Goal: Browse casually: Explore the website without a specific task or goal

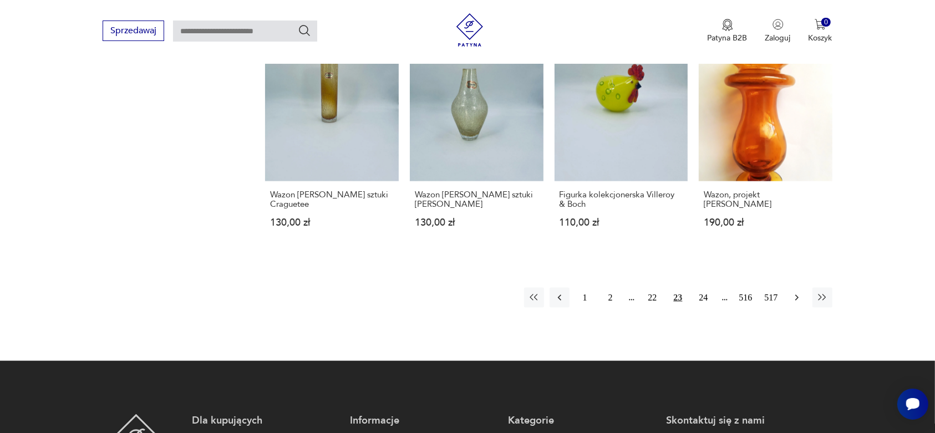
click at [795, 292] on icon "button" at bounding box center [797, 297] width 11 height 11
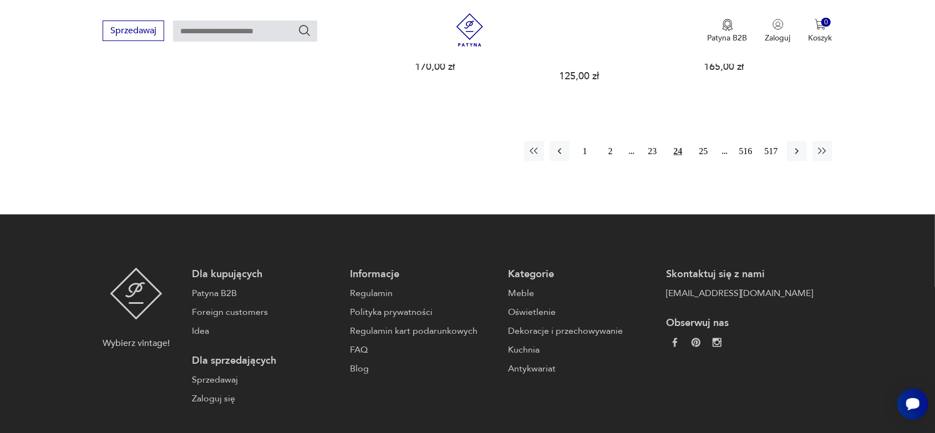
scroll to position [1266, 0]
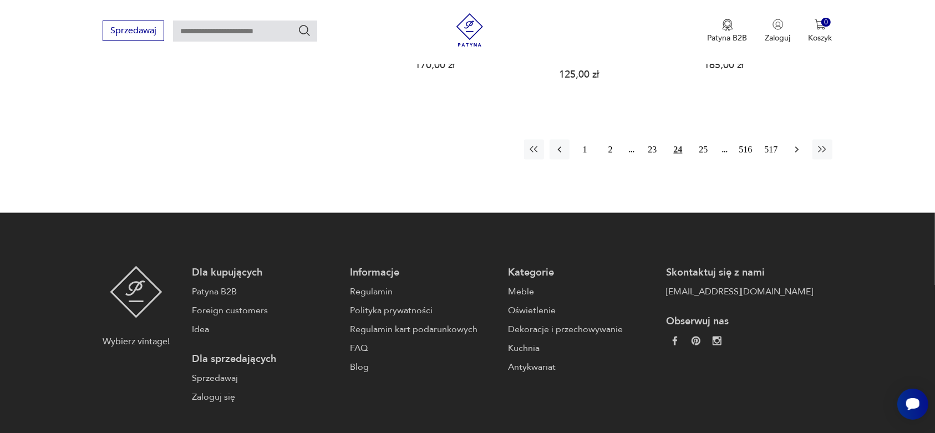
click at [795, 142] on button "button" at bounding box center [797, 150] width 20 height 20
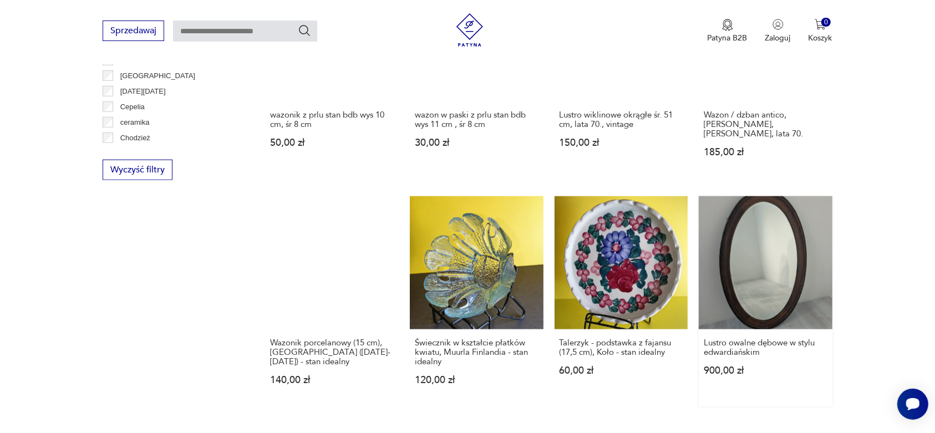
scroll to position [1127, 0]
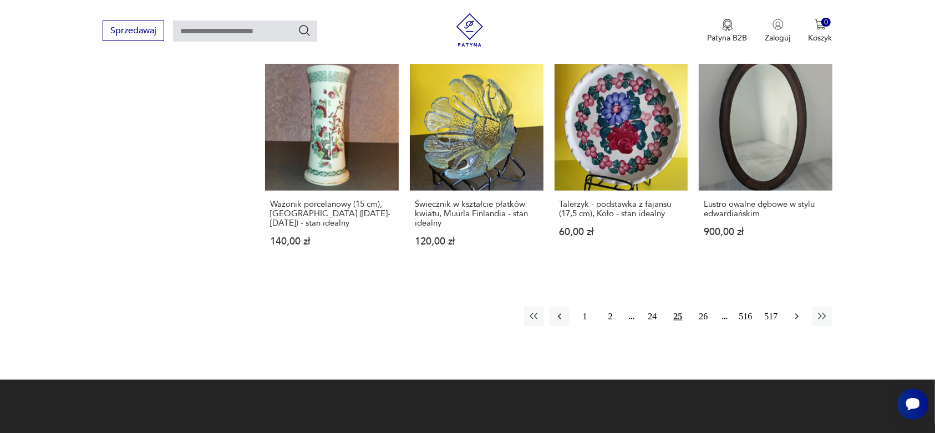
click at [797, 311] on icon "button" at bounding box center [797, 316] width 11 height 11
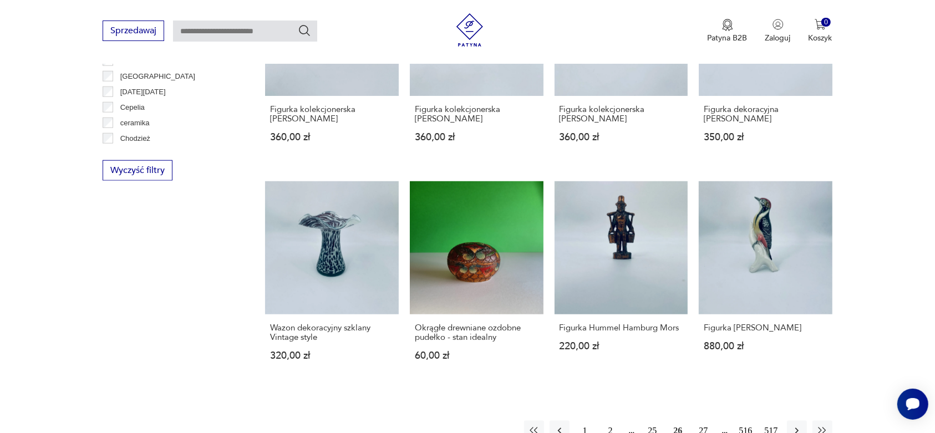
scroll to position [988, 0]
click at [793, 425] on icon "button" at bounding box center [797, 430] width 11 height 11
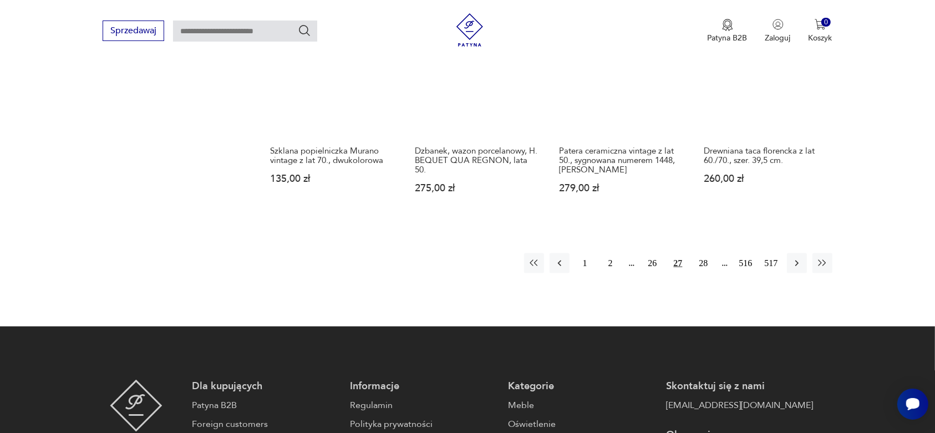
scroll to position [1196, 0]
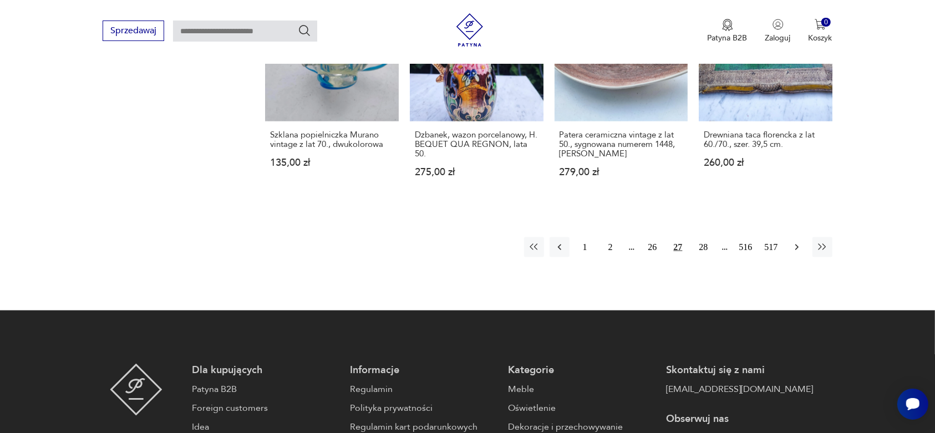
click at [794, 242] on icon "button" at bounding box center [797, 247] width 11 height 11
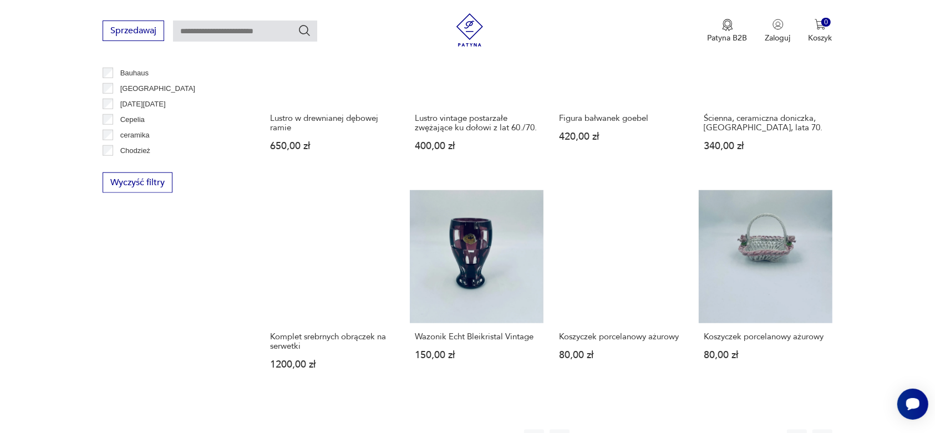
scroll to position [1057, 0]
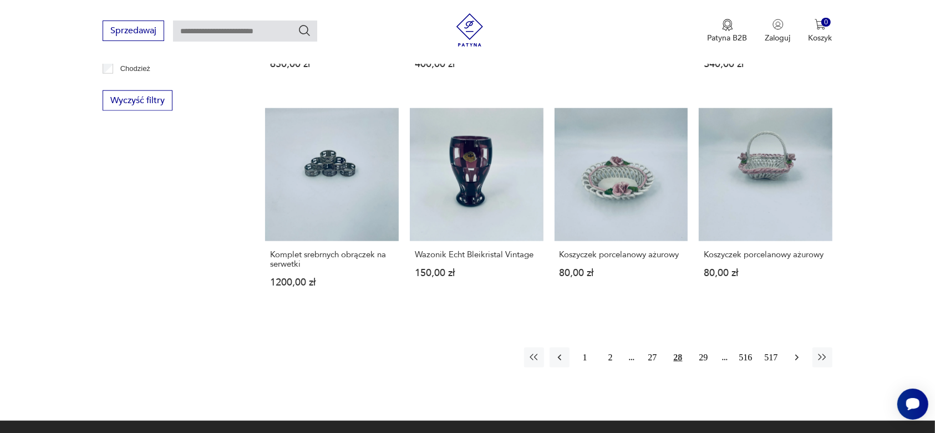
click at [795, 357] on icon "button" at bounding box center [797, 357] width 11 height 11
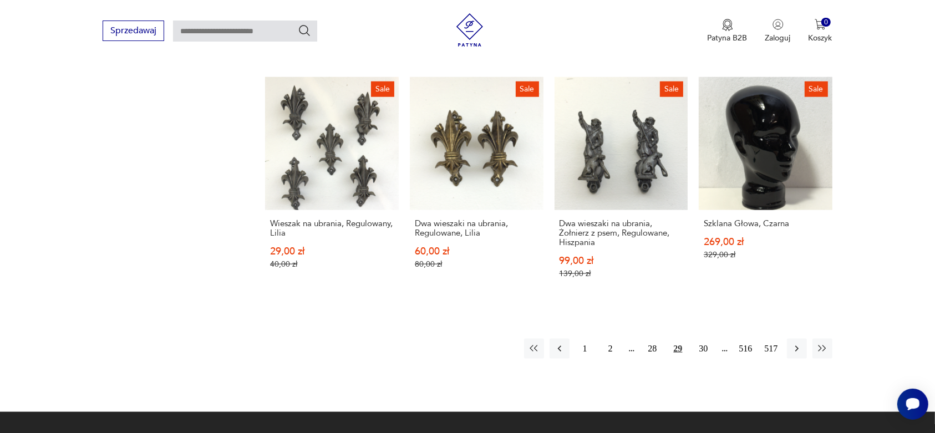
scroll to position [1196, 0]
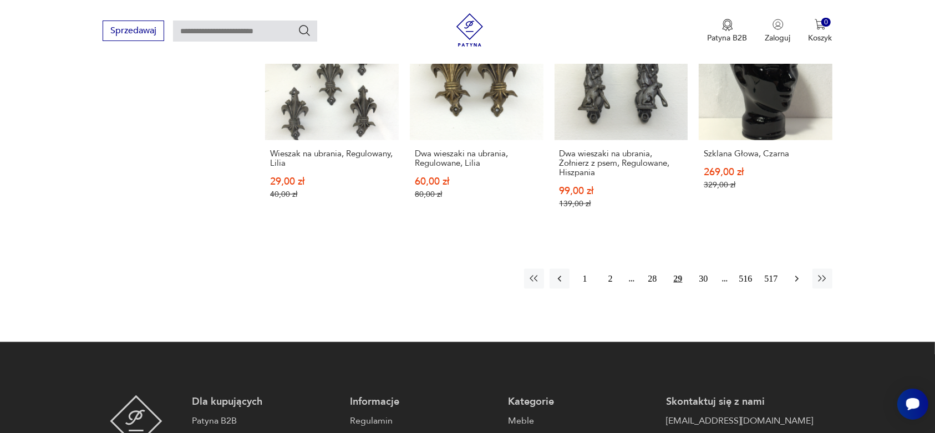
click at [793, 274] on icon "button" at bounding box center [797, 279] width 11 height 11
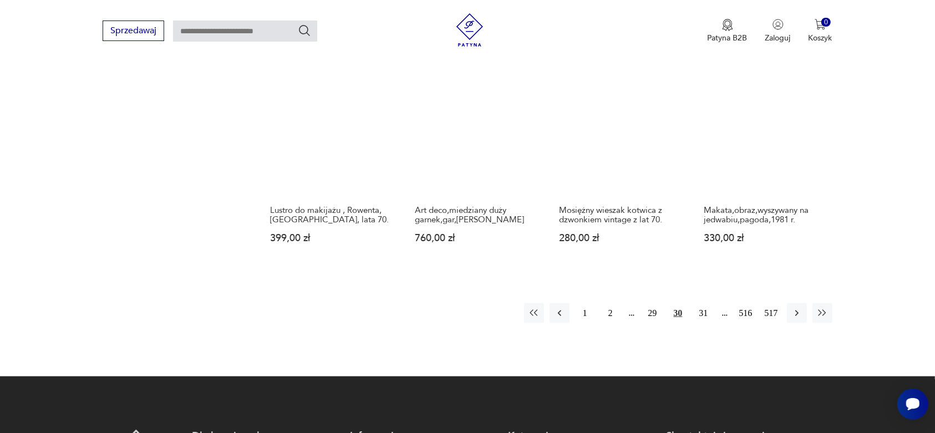
scroll to position [1196, 0]
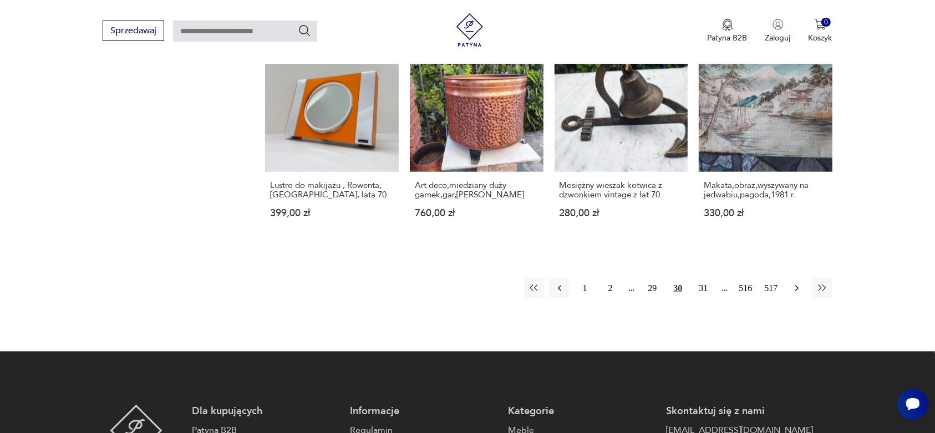
click at [798, 286] on icon "button" at bounding box center [796, 289] width 3 height 6
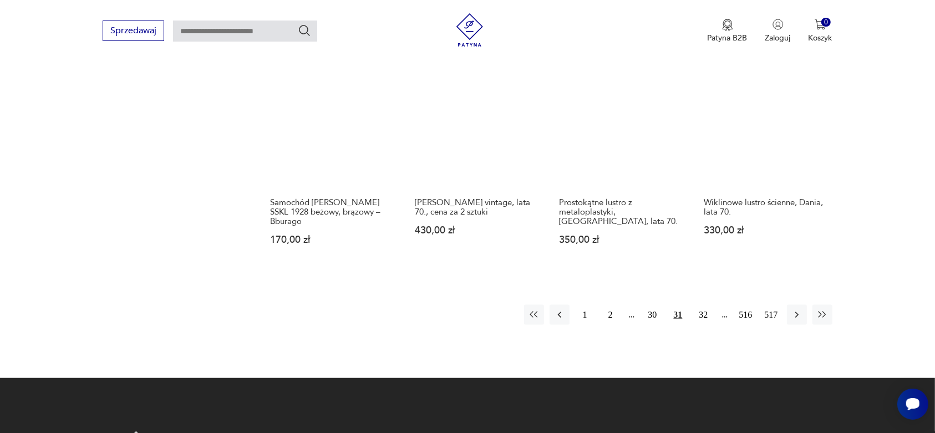
scroll to position [1127, 0]
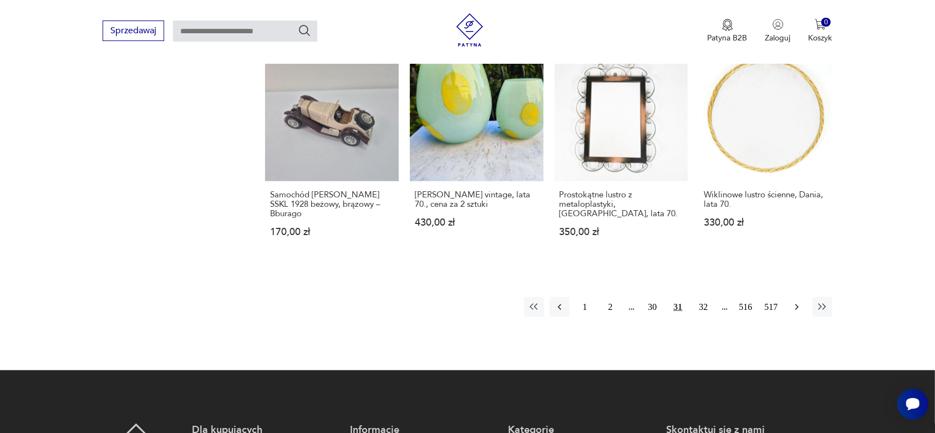
click at [798, 305] on icon "button" at bounding box center [797, 307] width 11 height 11
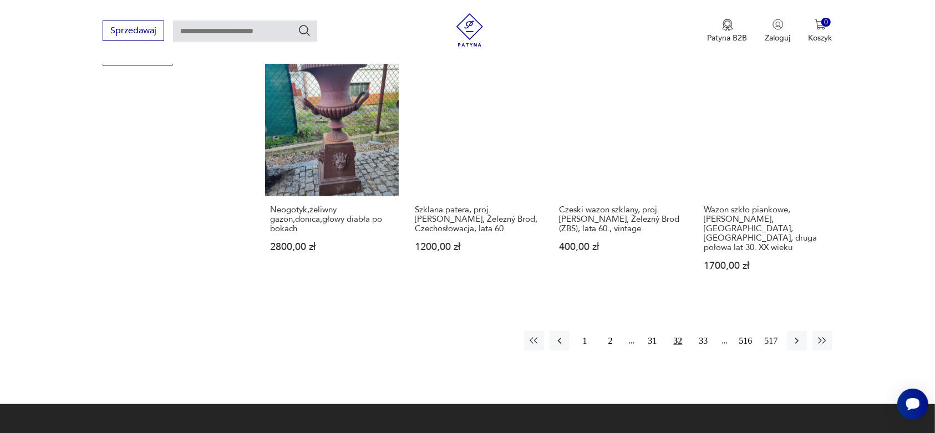
scroll to position [1127, 0]
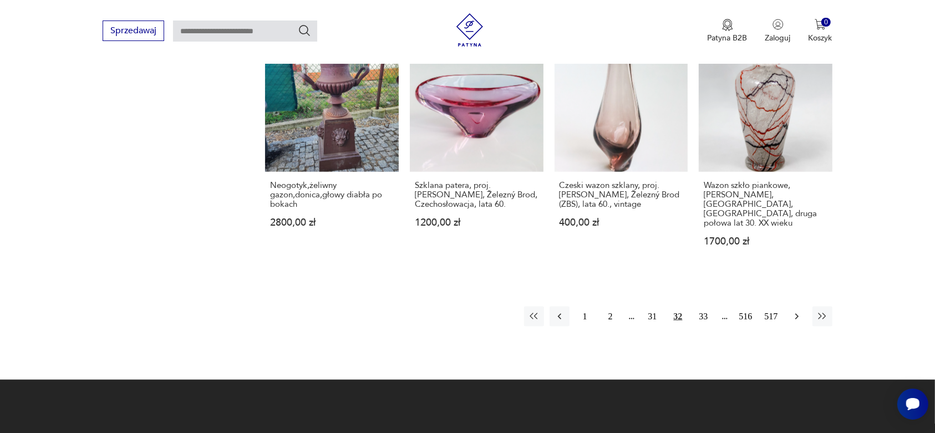
click at [795, 311] on icon "button" at bounding box center [797, 316] width 11 height 11
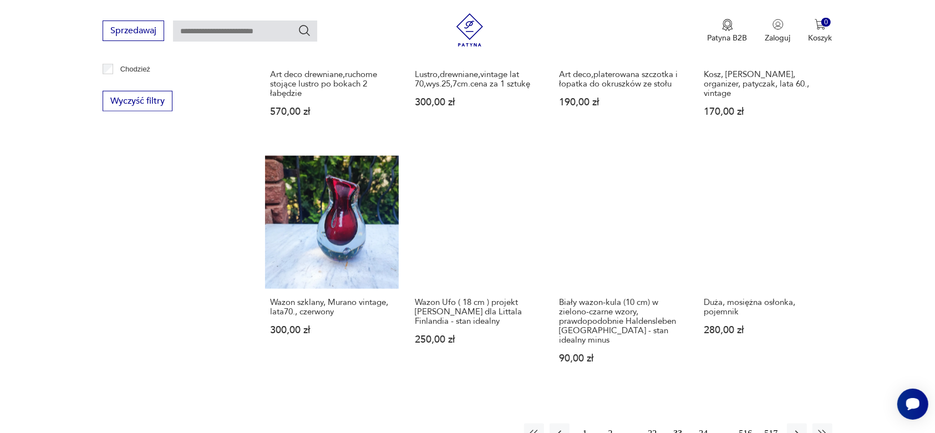
scroll to position [1057, 0]
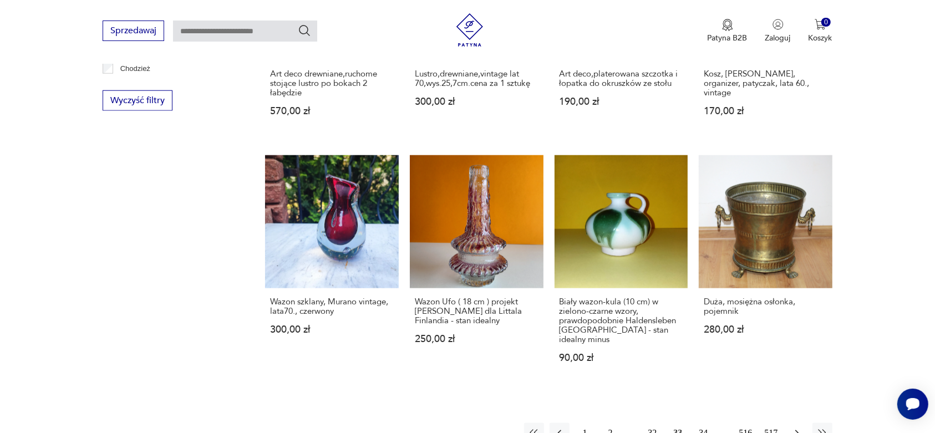
click at [796, 428] on icon "button" at bounding box center [797, 433] width 11 height 11
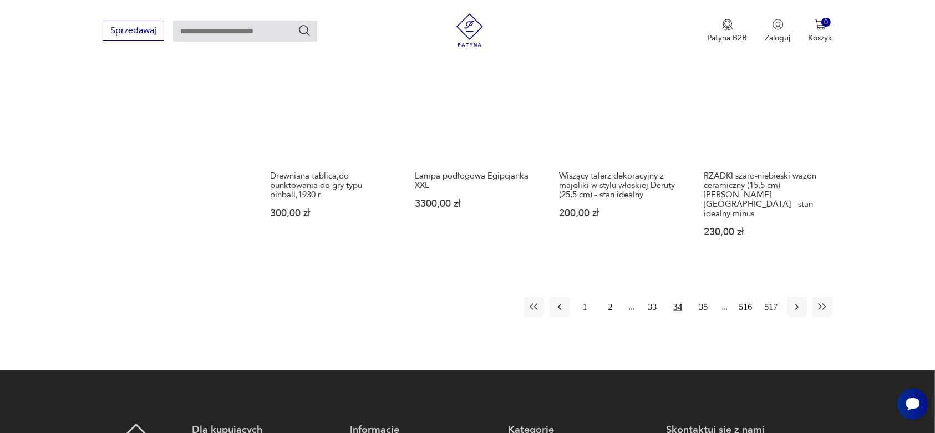
scroll to position [1196, 0]
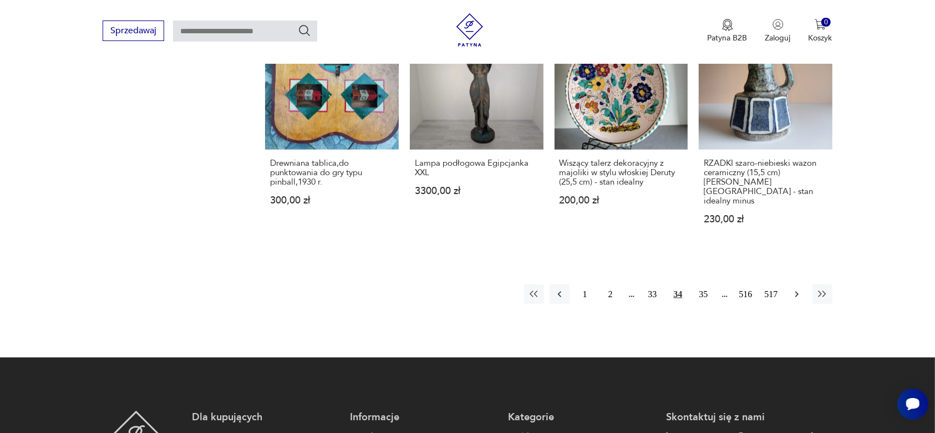
click at [794, 289] on icon "button" at bounding box center [797, 294] width 11 height 11
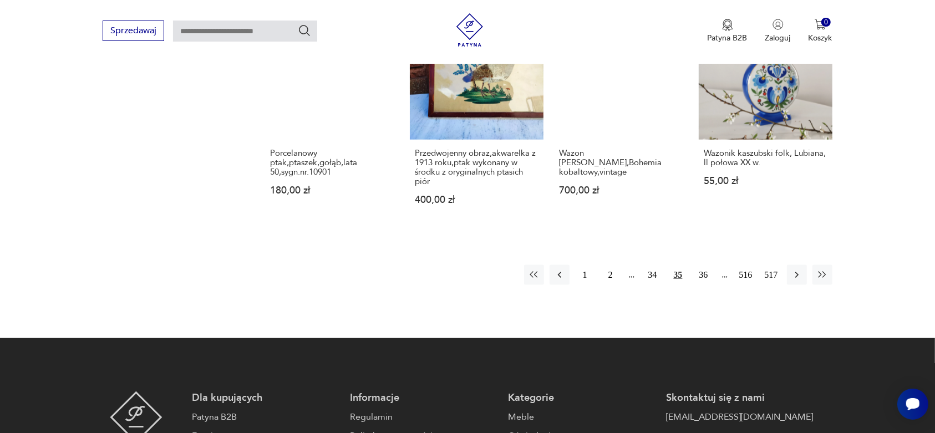
scroll to position [1196, 0]
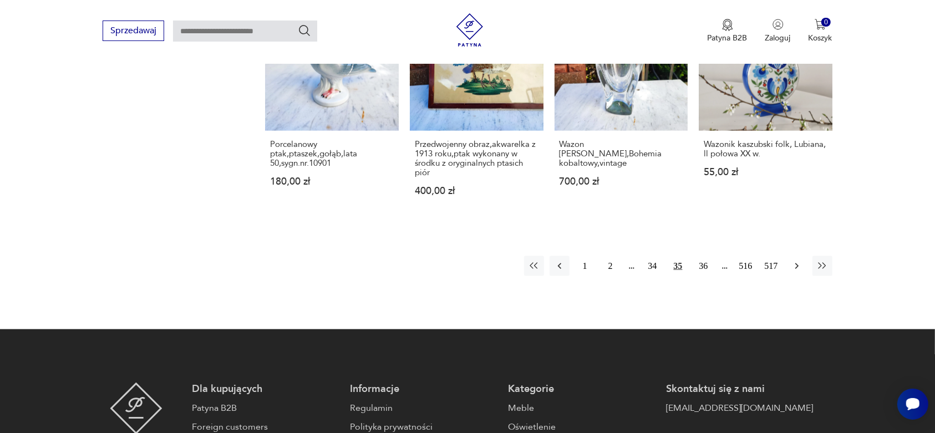
click at [794, 261] on icon "button" at bounding box center [797, 266] width 11 height 11
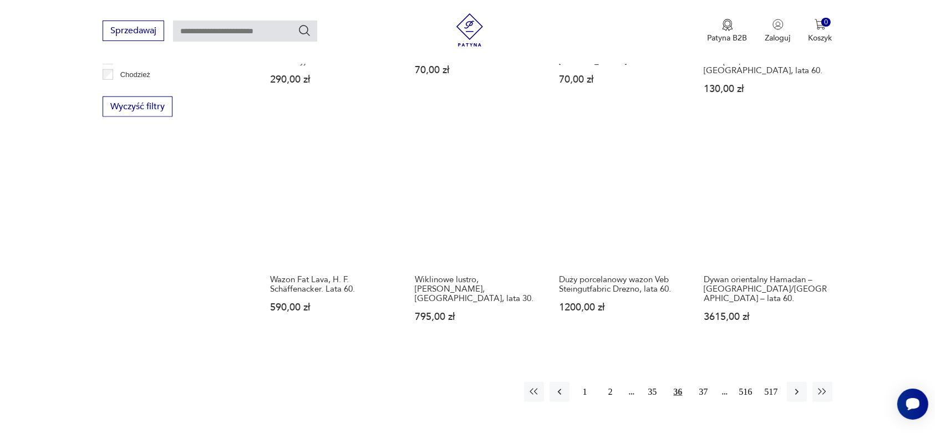
scroll to position [1057, 0]
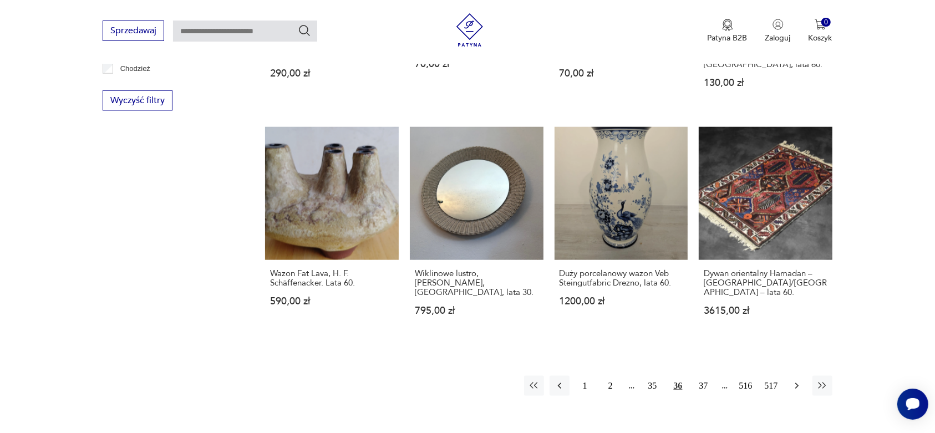
click at [797, 381] on icon "button" at bounding box center [797, 386] width 11 height 11
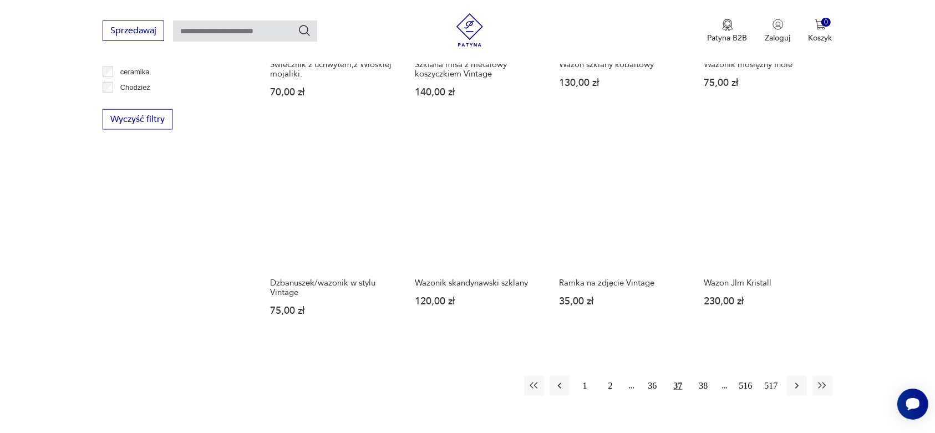
scroll to position [1057, 0]
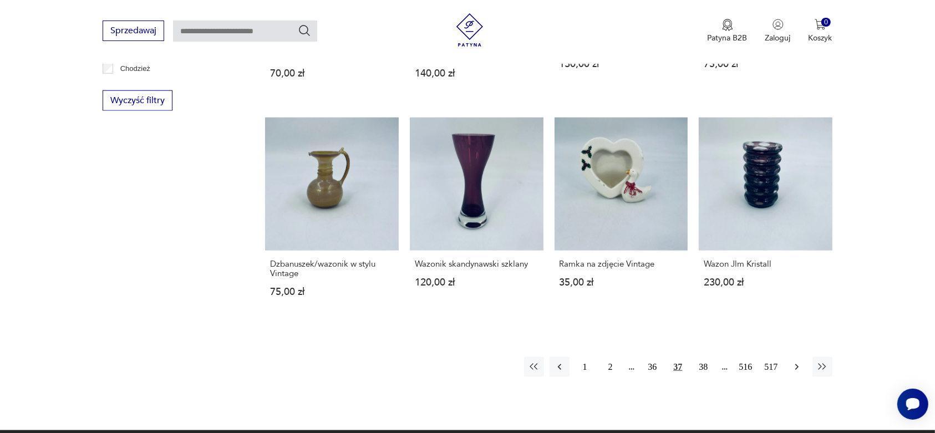
click at [796, 362] on icon "button" at bounding box center [797, 367] width 11 height 11
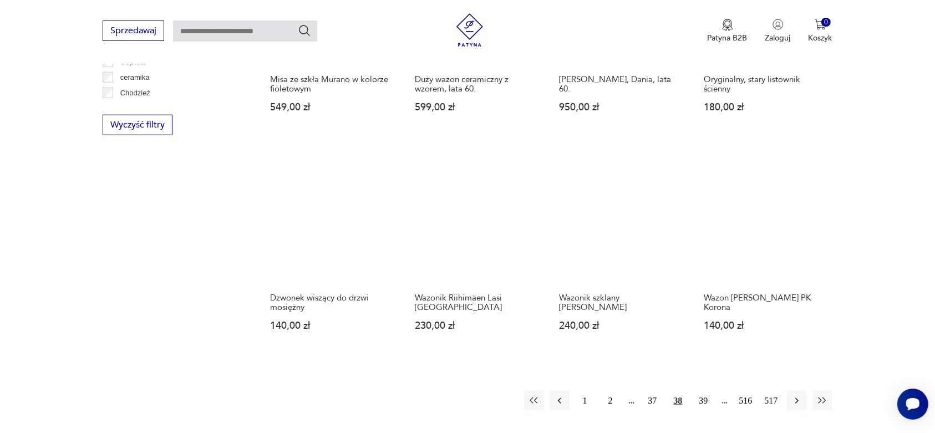
scroll to position [1057, 0]
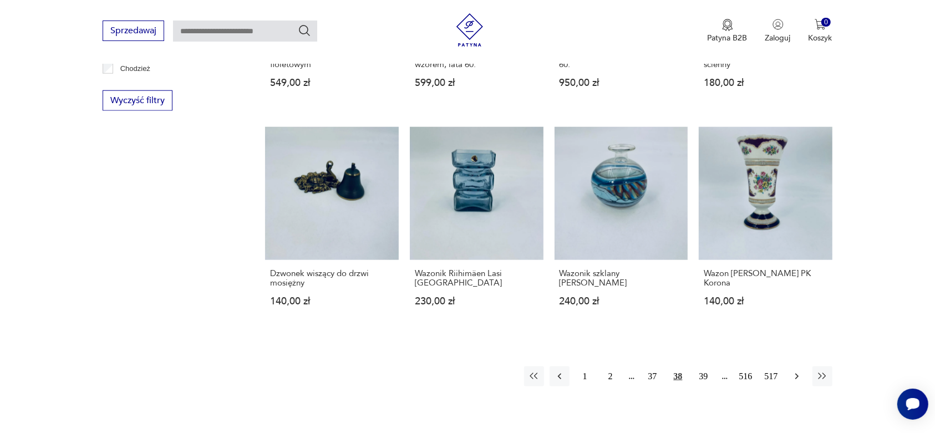
click at [797, 371] on icon "button" at bounding box center [797, 376] width 11 height 11
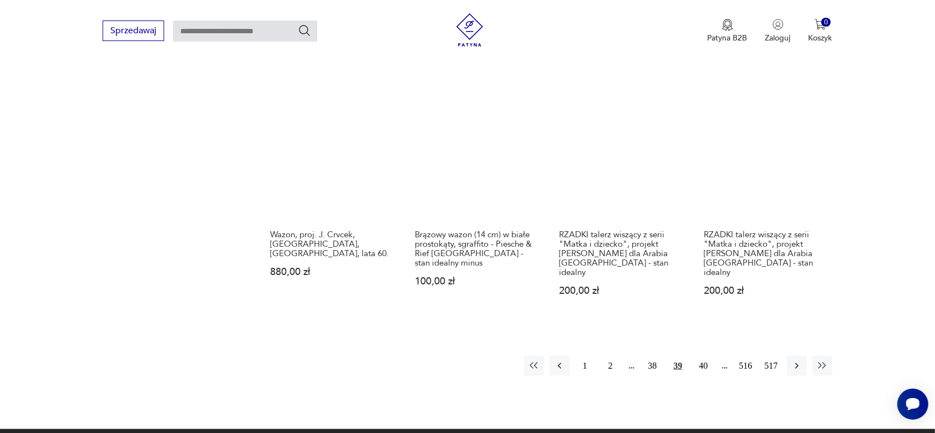
scroll to position [1127, 0]
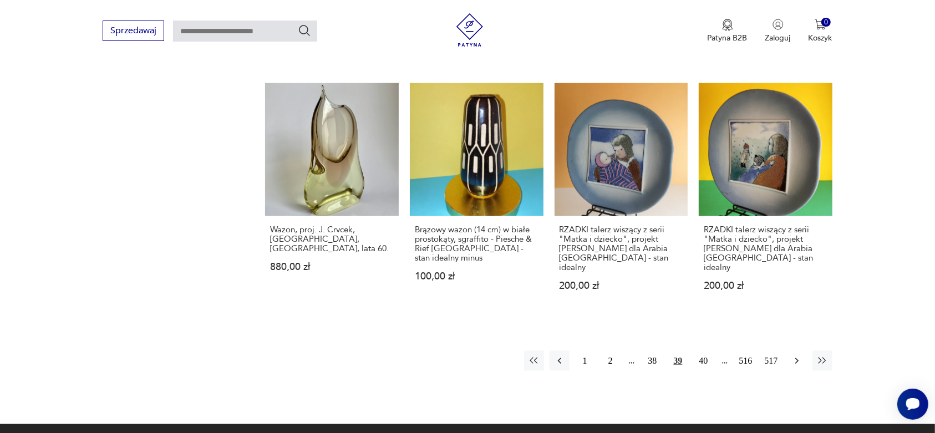
click at [799, 356] on icon "button" at bounding box center [797, 361] width 11 height 11
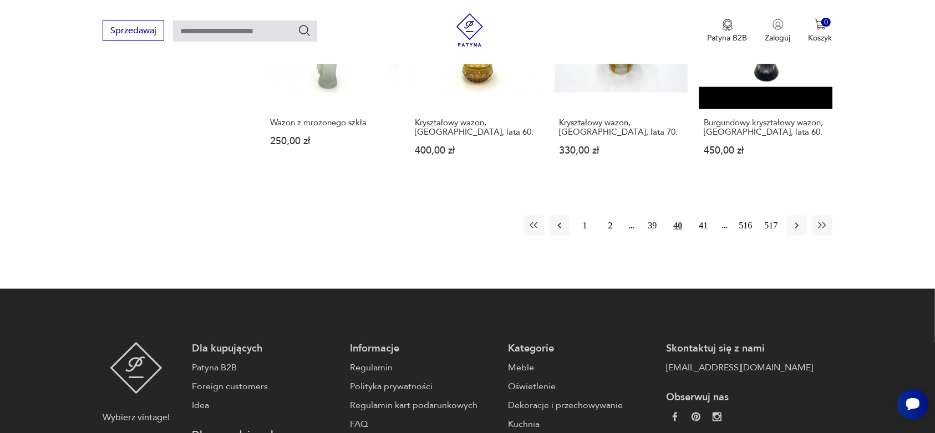
scroll to position [1266, 0]
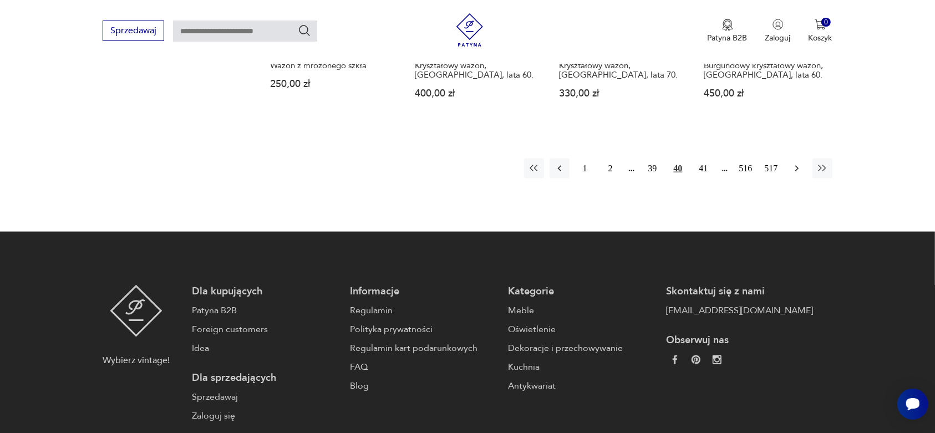
click at [794, 163] on icon "button" at bounding box center [797, 168] width 11 height 11
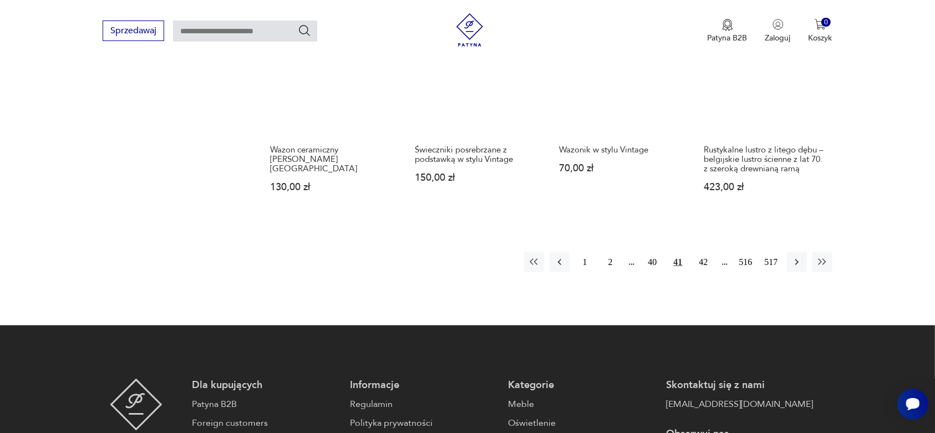
scroll to position [1196, 0]
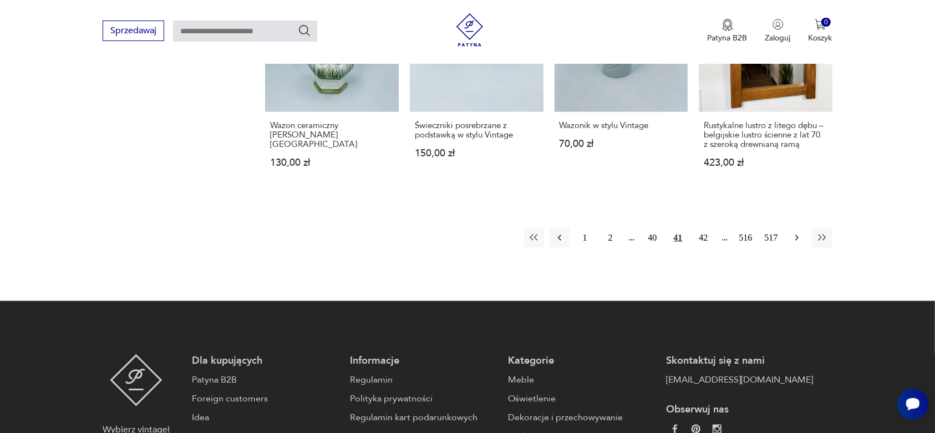
click at [792, 232] on icon "button" at bounding box center [797, 237] width 11 height 11
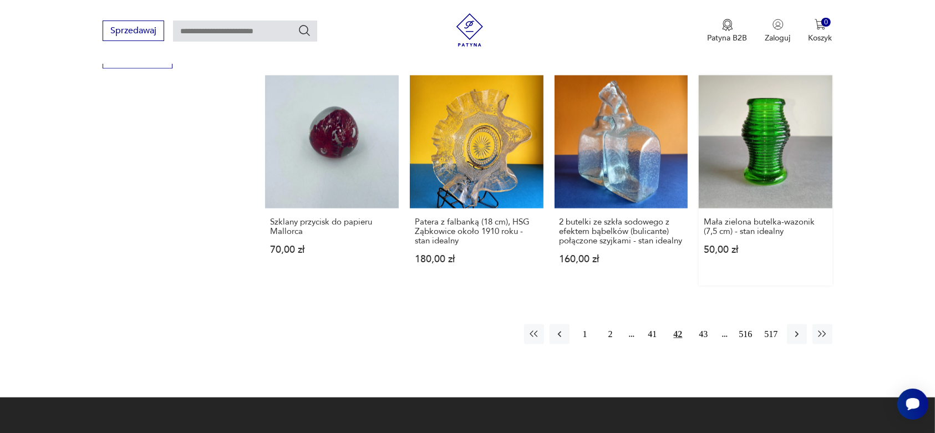
scroll to position [1127, 0]
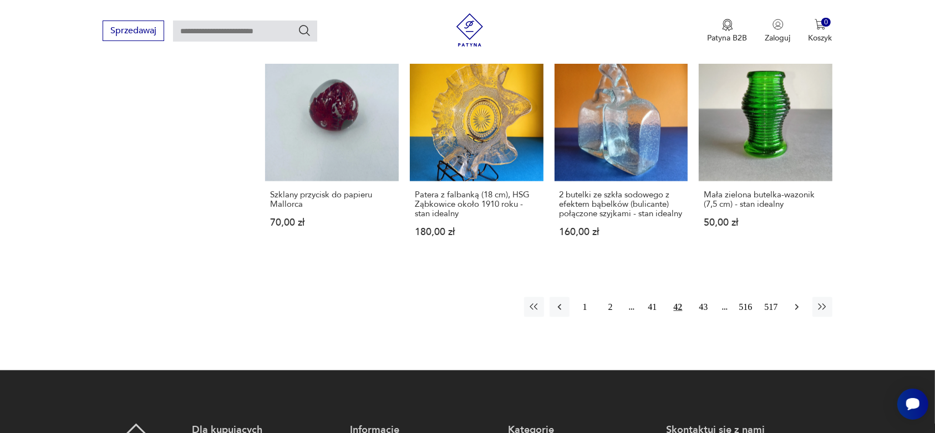
click at [797, 308] on icon "button" at bounding box center [796, 308] width 3 height 6
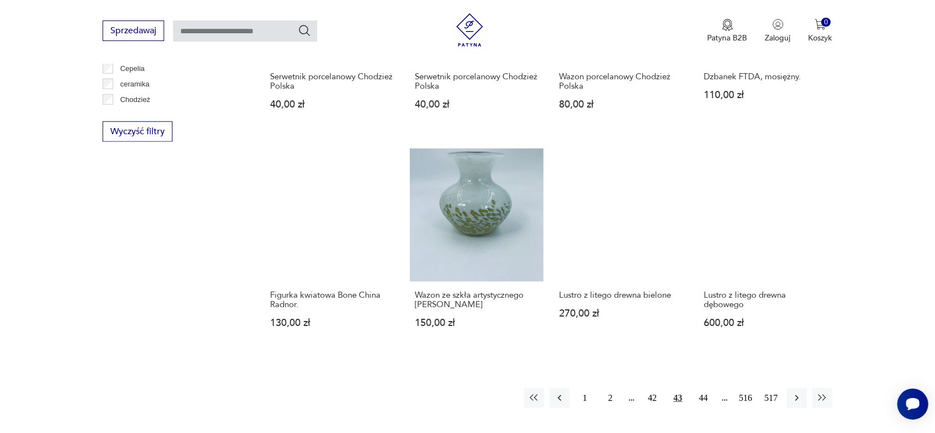
scroll to position [1057, 0]
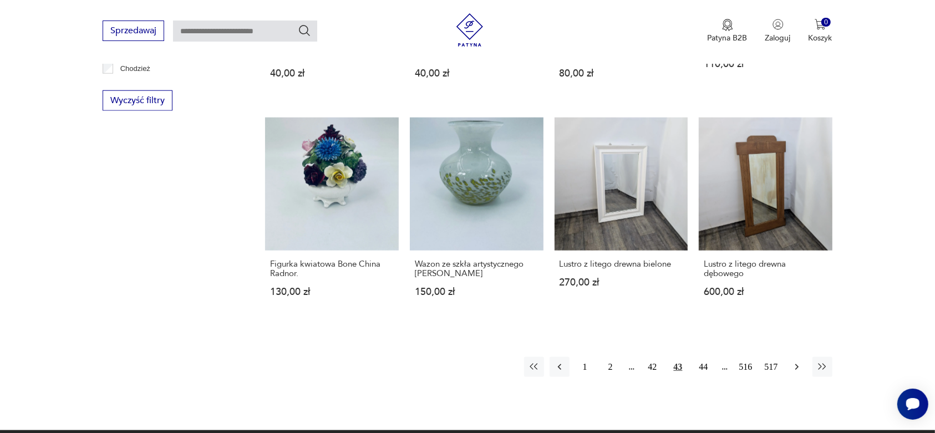
click at [797, 366] on icon "button" at bounding box center [796, 368] width 3 height 6
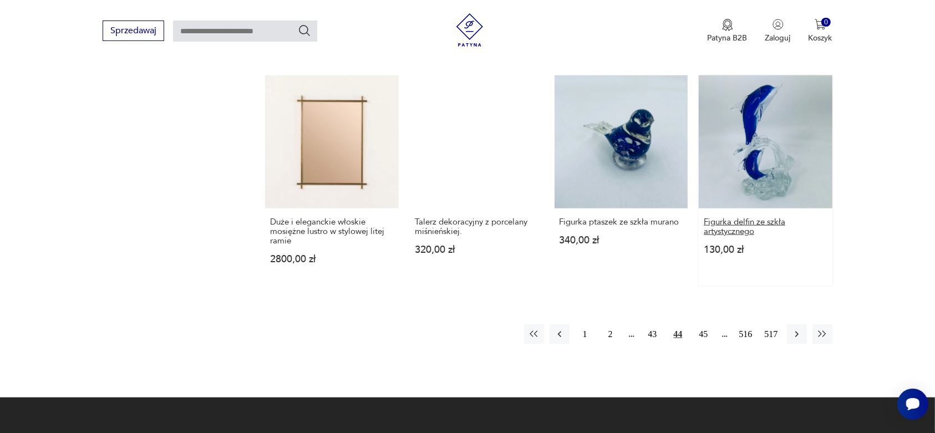
scroll to position [1127, 0]
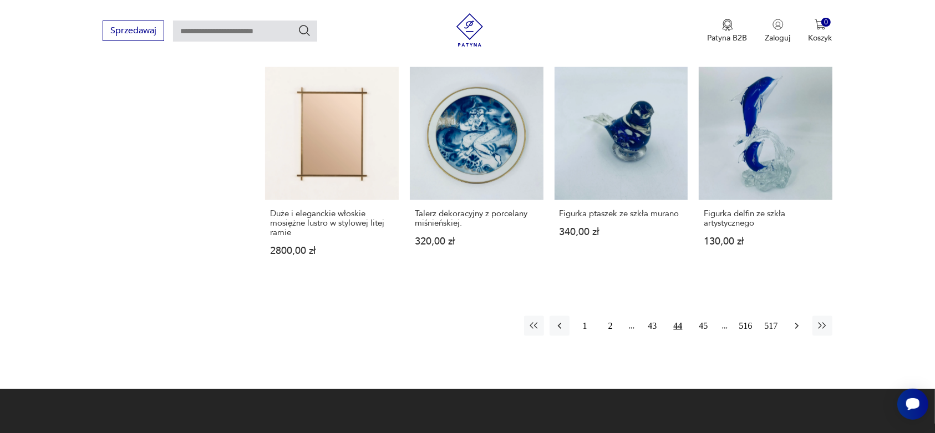
click at [798, 321] on icon "button" at bounding box center [797, 326] width 11 height 11
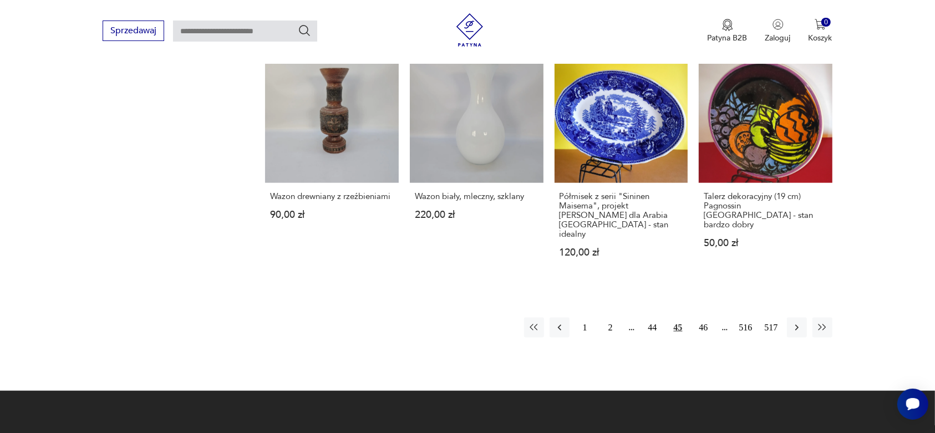
scroll to position [1127, 0]
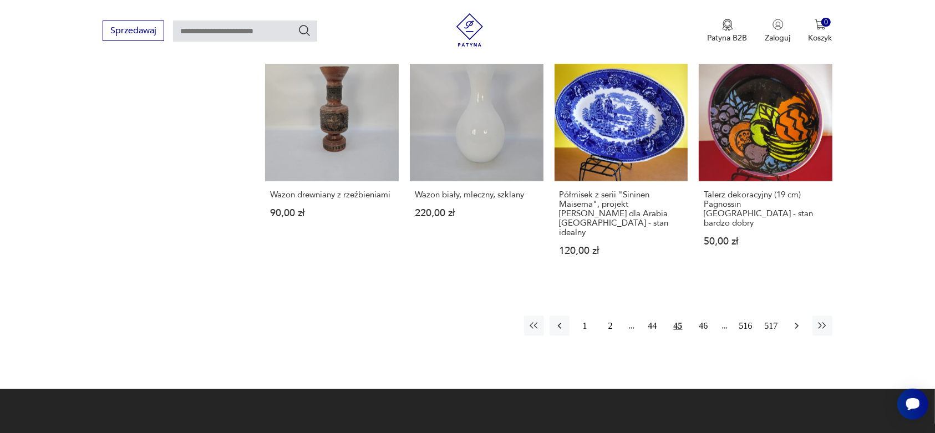
click at [796, 323] on icon "button" at bounding box center [796, 326] width 3 height 6
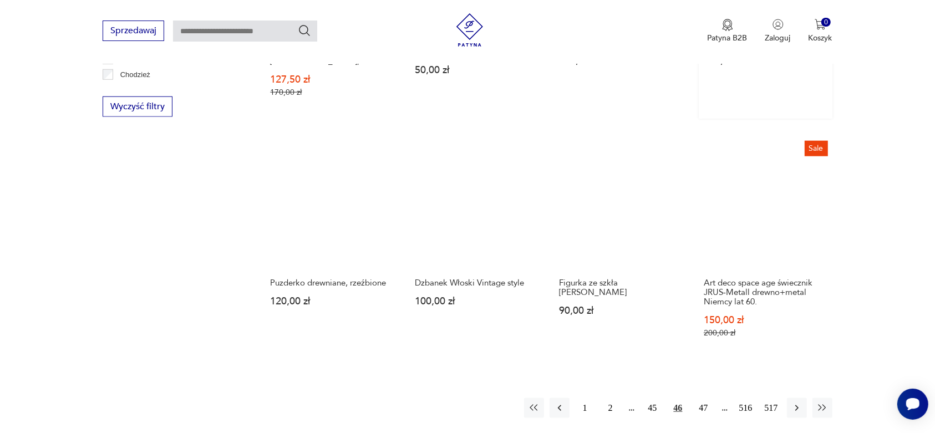
scroll to position [1057, 0]
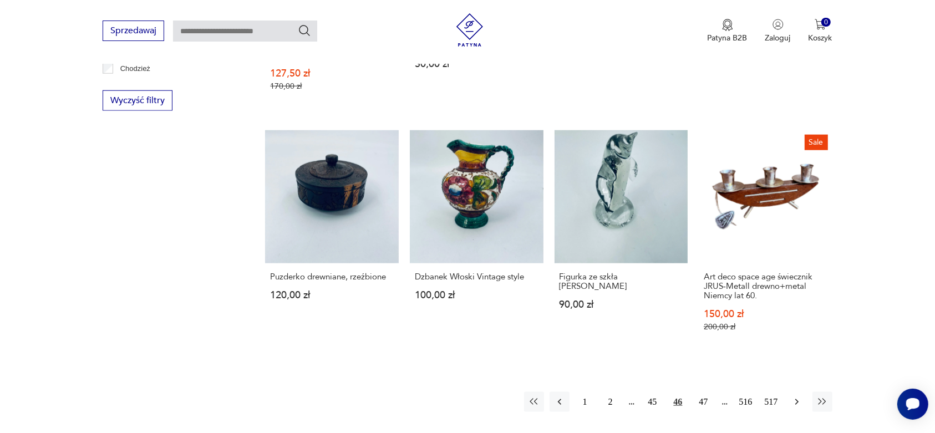
click at [799, 398] on icon "button" at bounding box center [797, 402] width 11 height 11
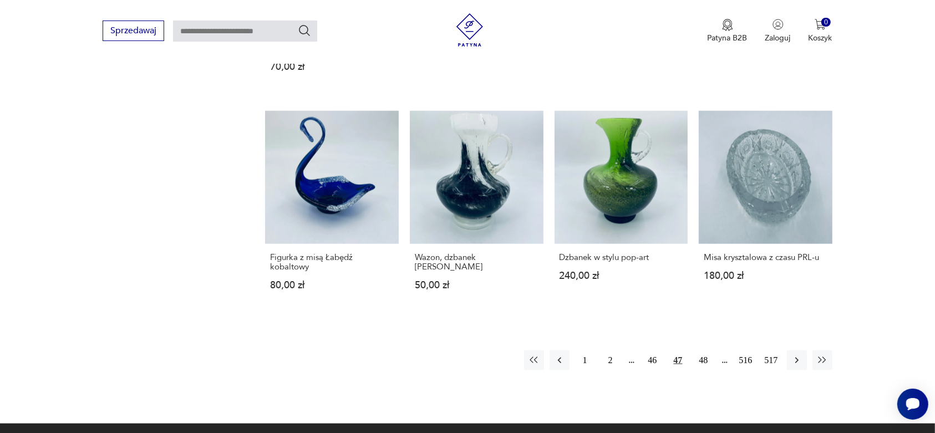
scroll to position [1127, 0]
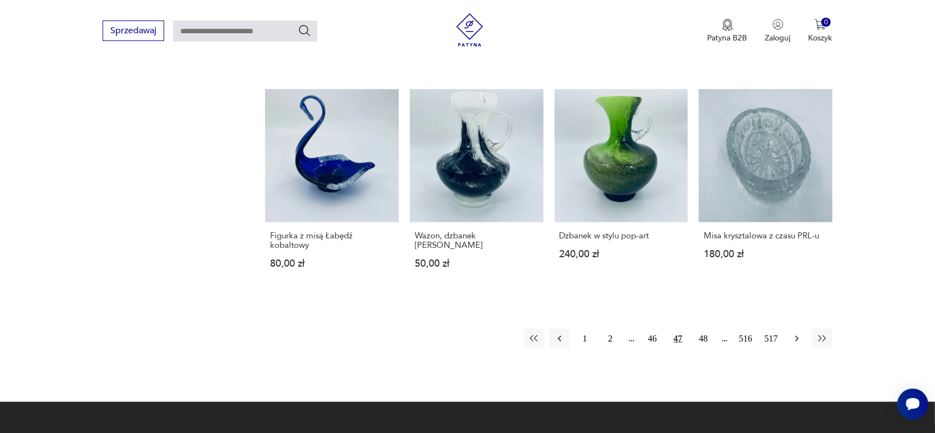
click at [797, 336] on icon "button" at bounding box center [796, 339] width 3 height 6
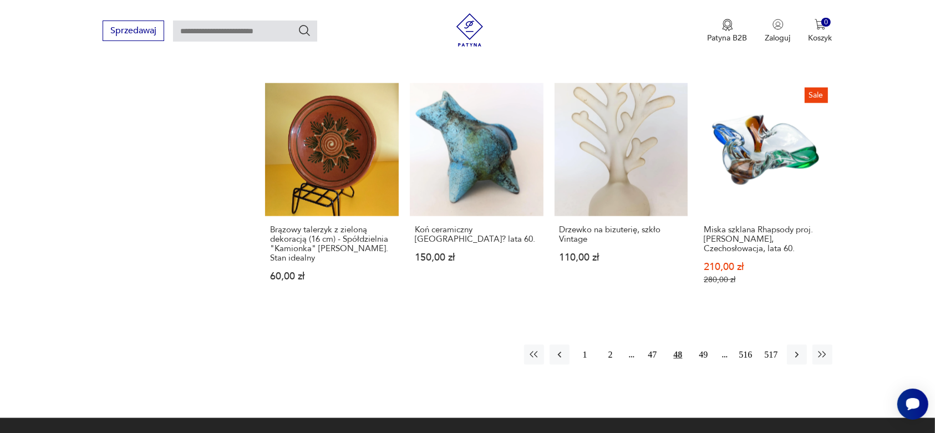
scroll to position [1196, 0]
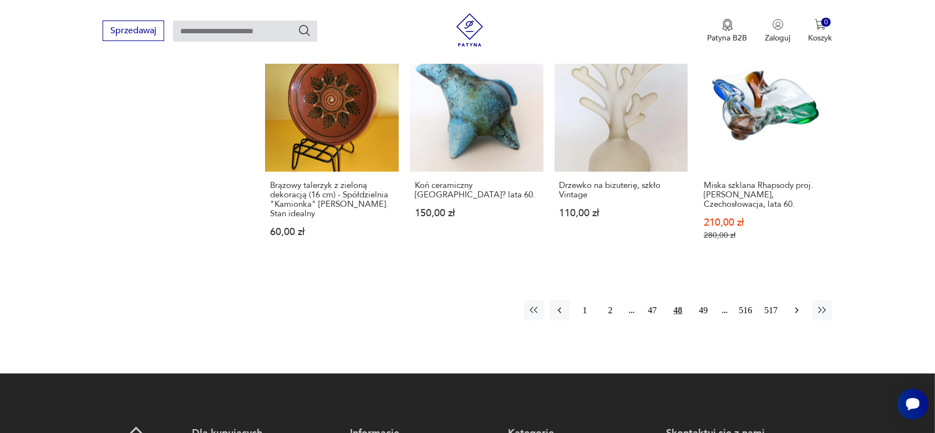
click at [795, 305] on icon "button" at bounding box center [797, 310] width 11 height 11
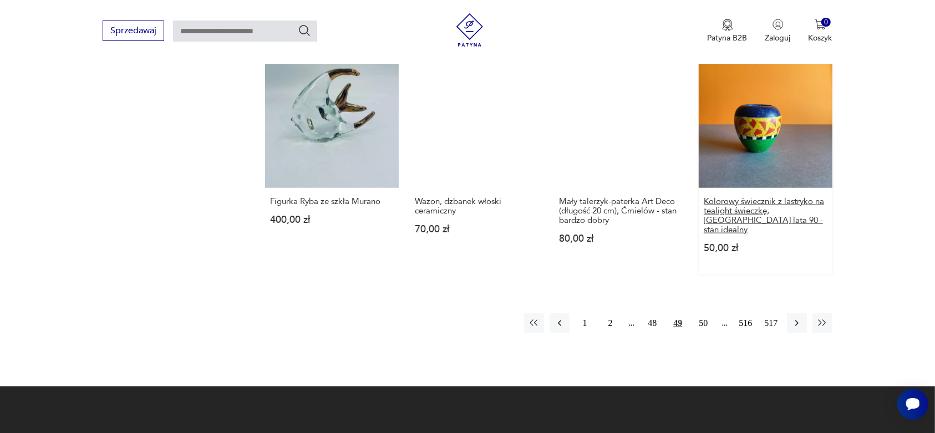
scroll to position [1127, 0]
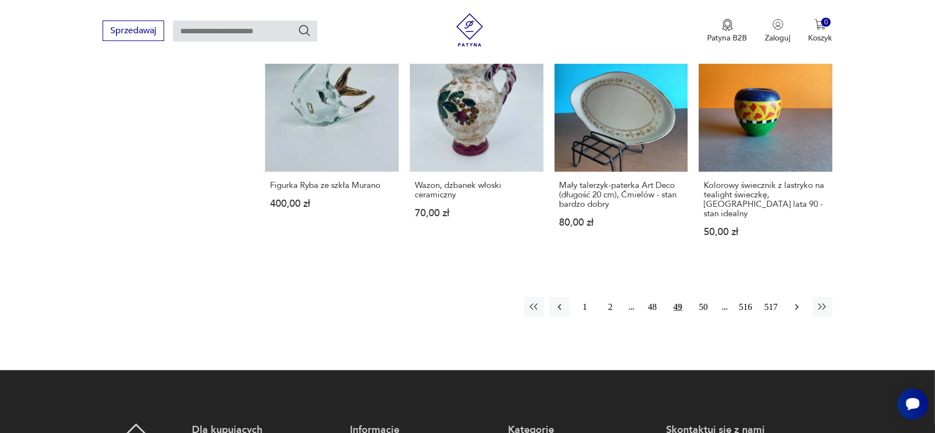
click at [796, 305] on icon "button" at bounding box center [796, 308] width 3 height 6
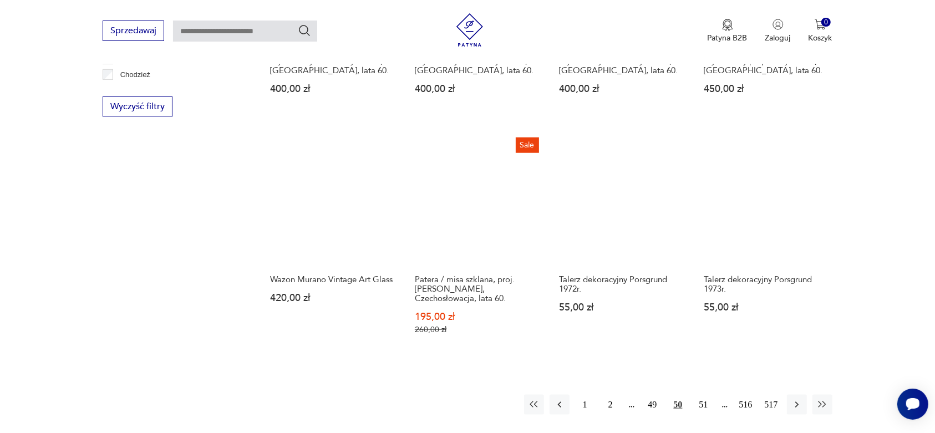
scroll to position [1057, 0]
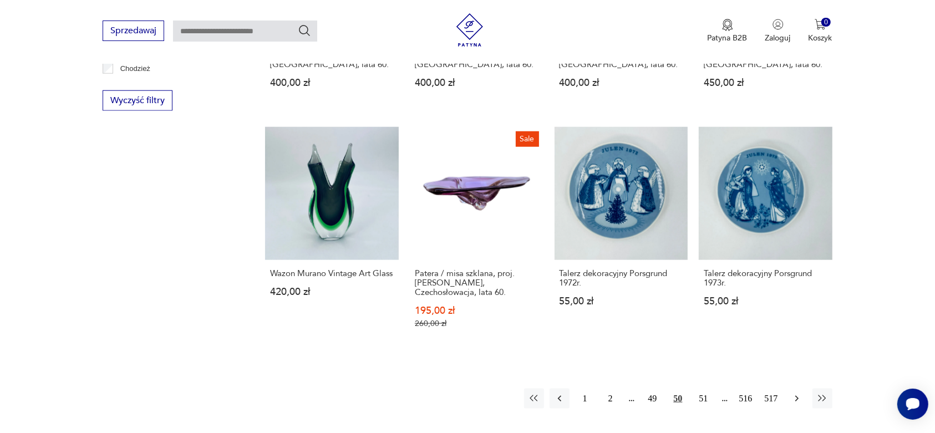
click at [795, 393] on icon "button" at bounding box center [797, 398] width 11 height 11
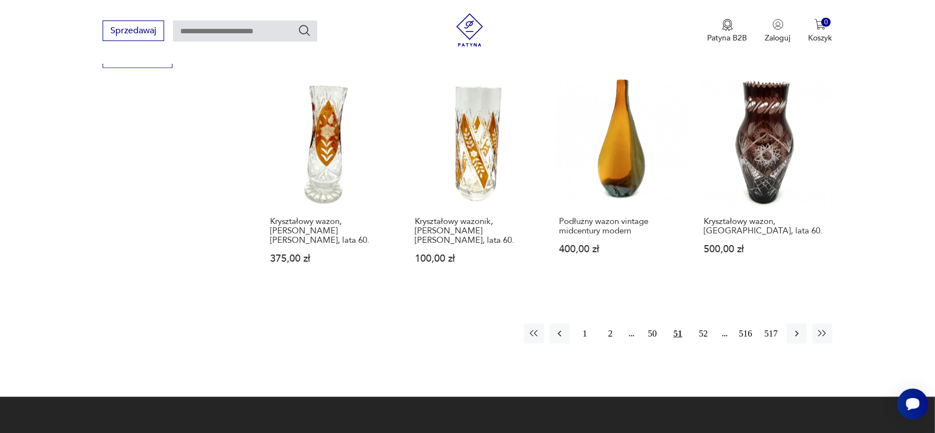
scroll to position [1127, 0]
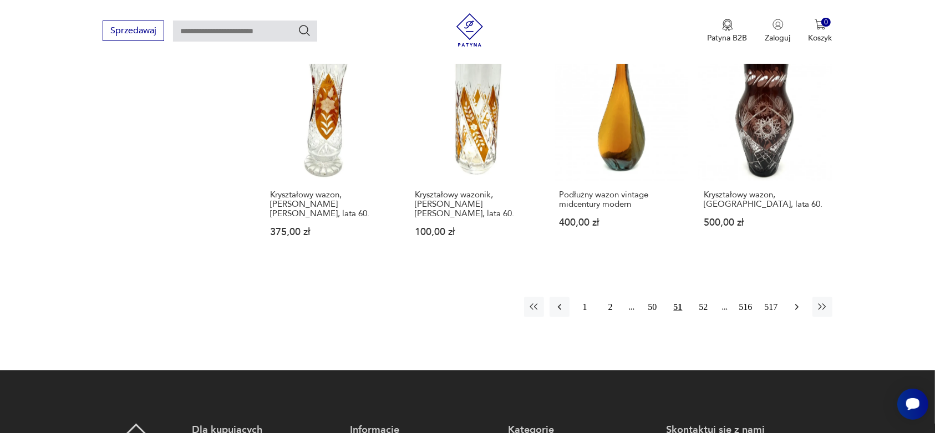
click at [798, 302] on icon "button" at bounding box center [797, 307] width 11 height 11
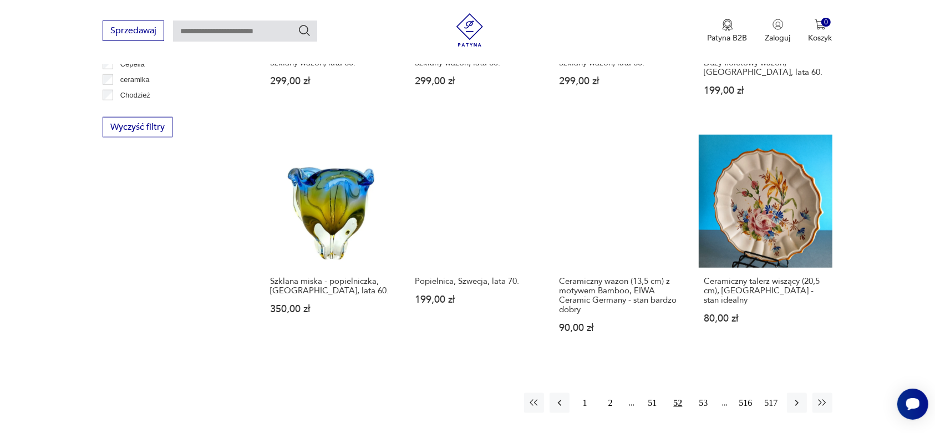
scroll to position [1057, 0]
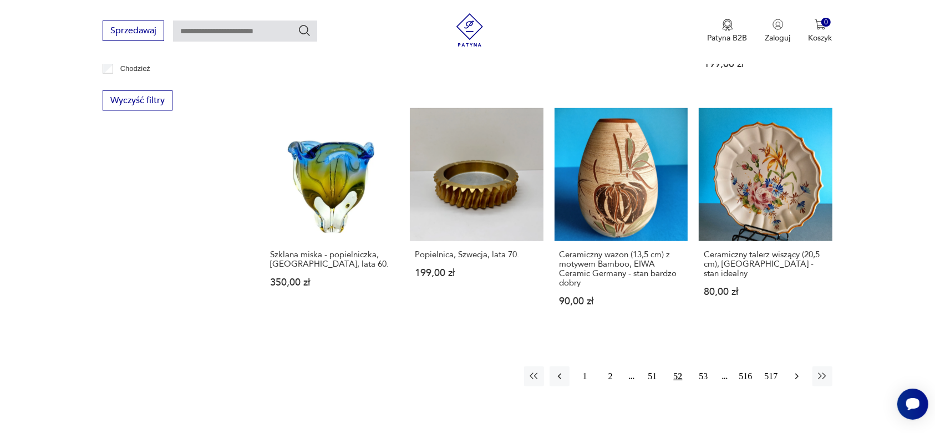
click at [797, 373] on icon "button" at bounding box center [797, 376] width 11 height 11
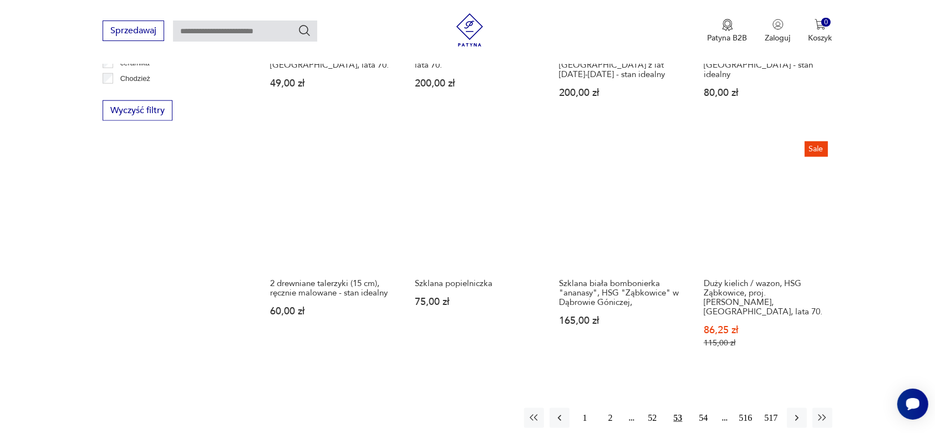
scroll to position [1057, 0]
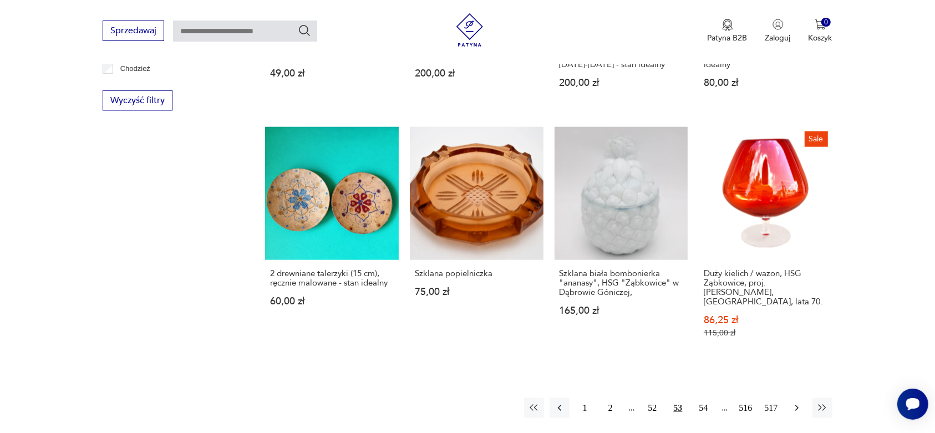
click at [795, 403] on icon "button" at bounding box center [797, 408] width 11 height 11
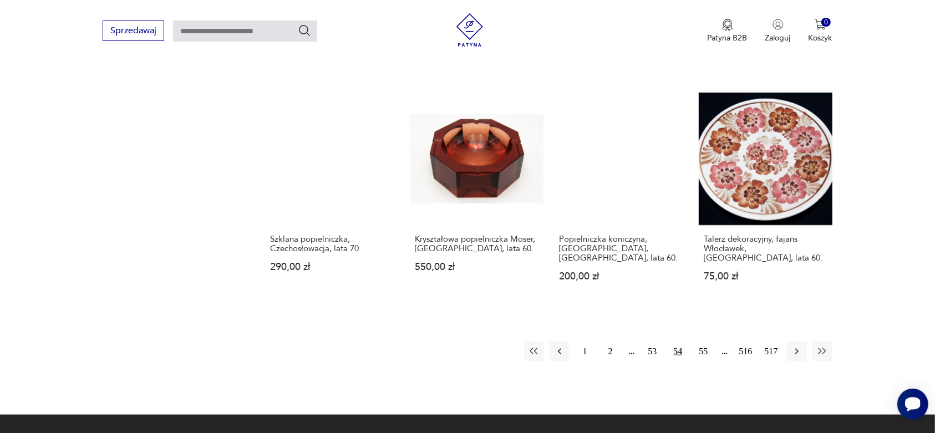
scroll to position [1196, 0]
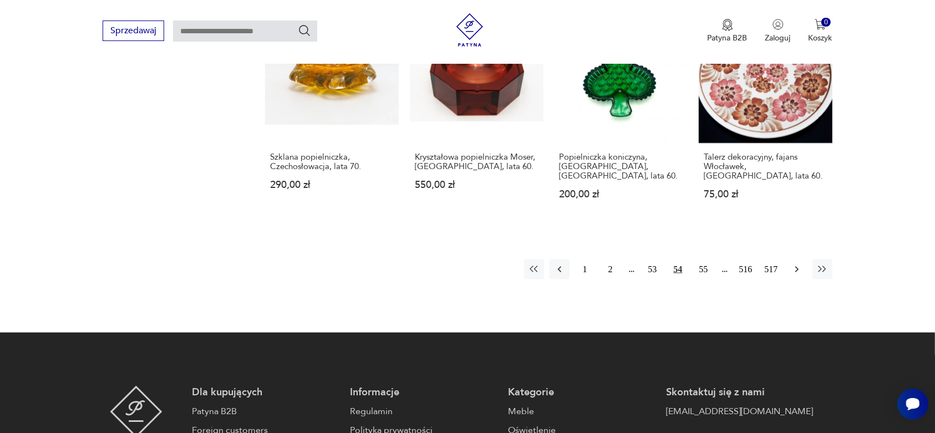
click at [797, 264] on icon "button" at bounding box center [797, 269] width 11 height 11
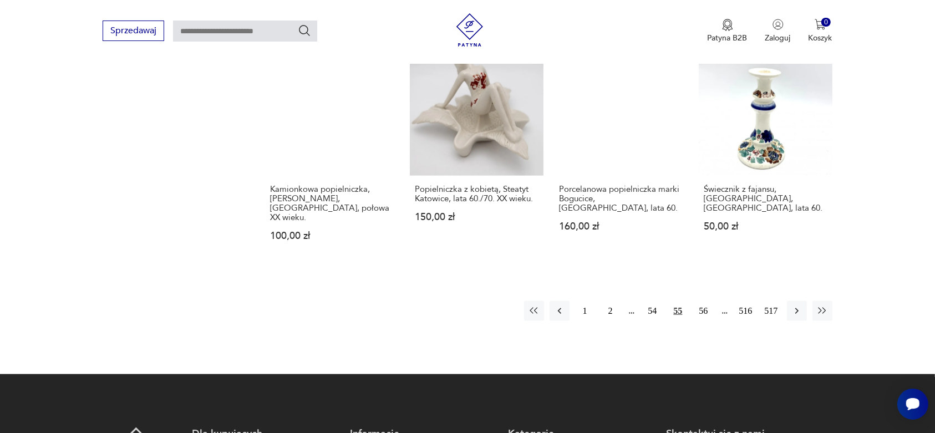
scroll to position [1196, 0]
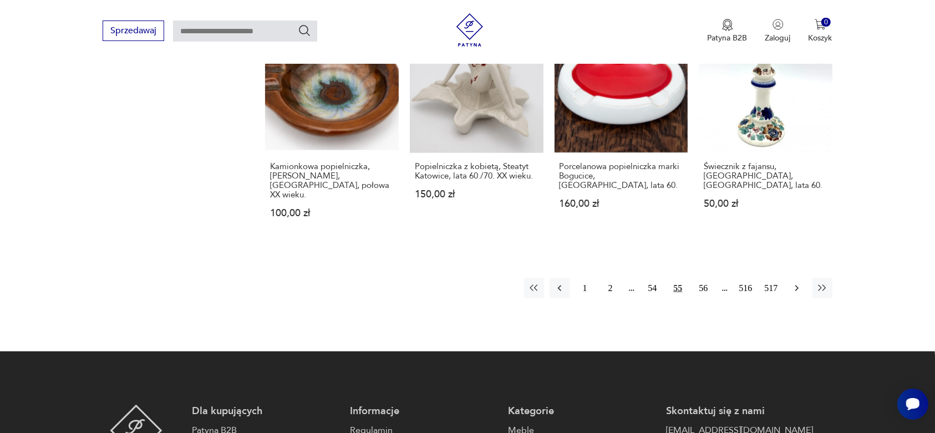
click at [797, 283] on icon "button" at bounding box center [797, 288] width 11 height 11
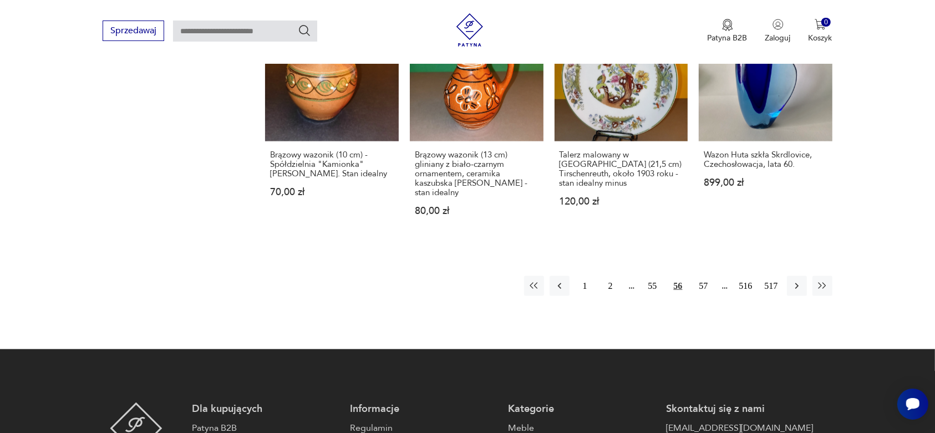
scroll to position [1196, 0]
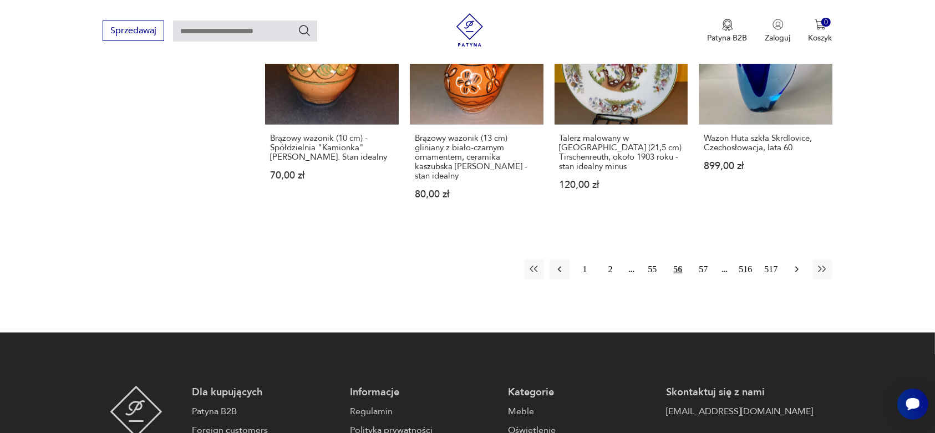
click at [797, 264] on icon "button" at bounding box center [797, 269] width 11 height 11
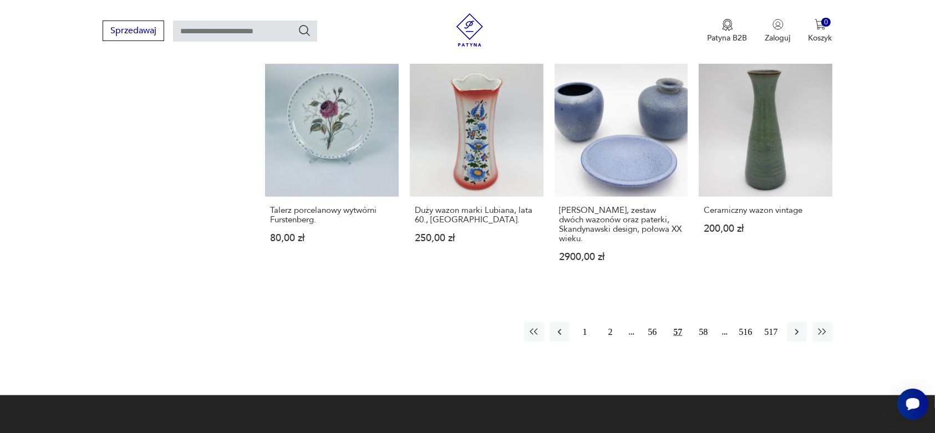
scroll to position [1196, 0]
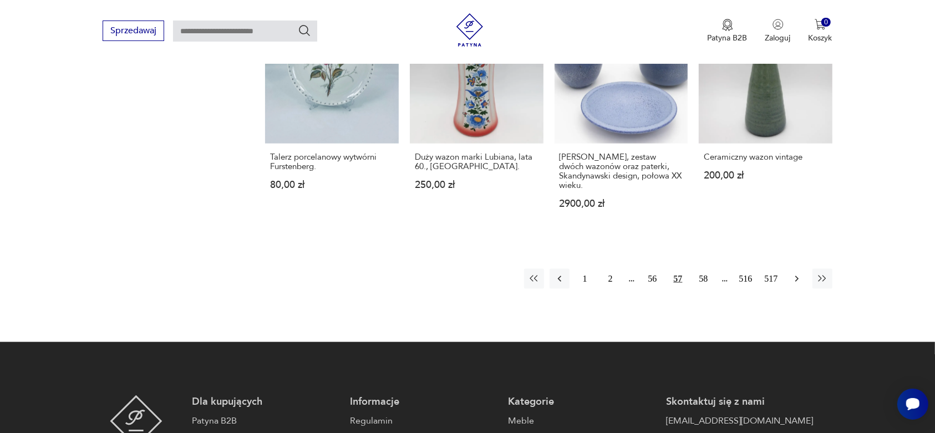
click at [797, 274] on icon "button" at bounding box center [797, 279] width 11 height 11
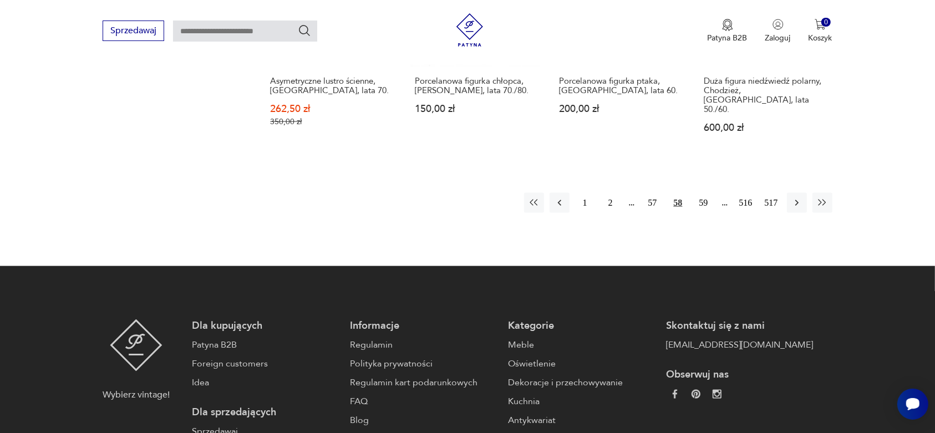
scroll to position [1266, 0]
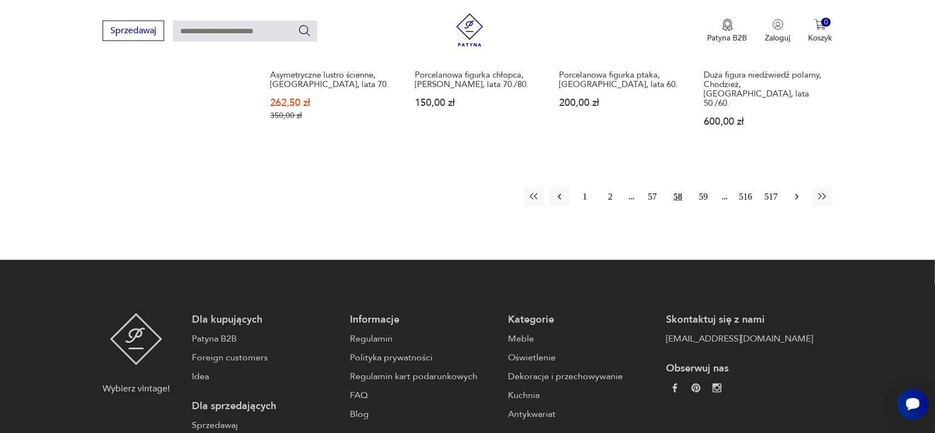
click at [795, 191] on icon "button" at bounding box center [797, 196] width 11 height 11
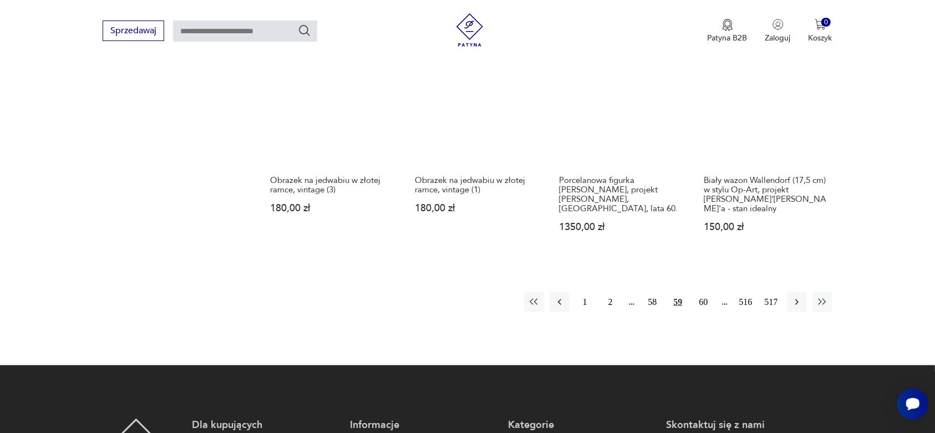
scroll to position [1196, 0]
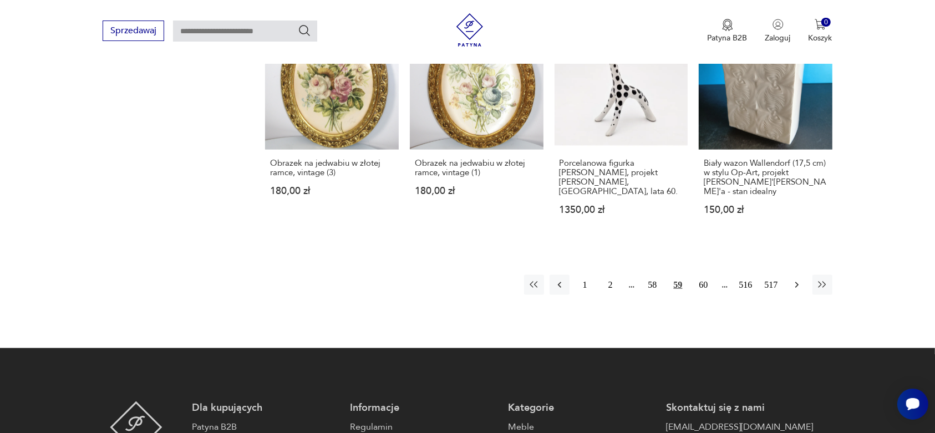
click at [794, 280] on icon "button" at bounding box center [797, 285] width 11 height 11
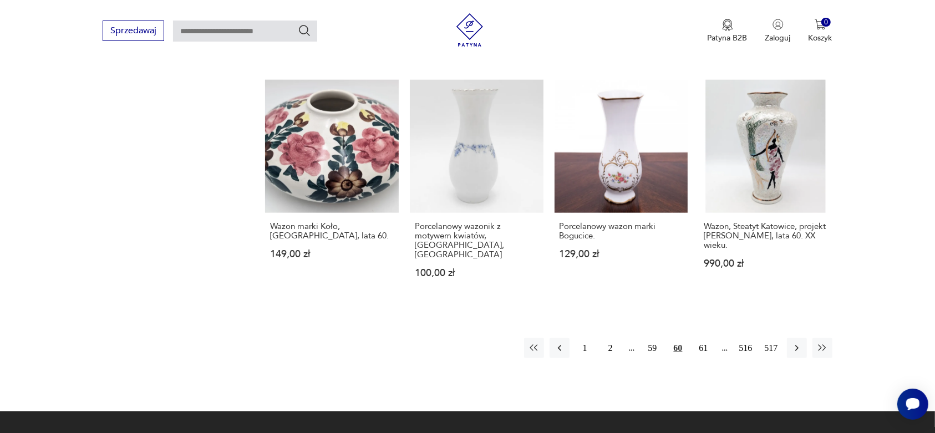
scroll to position [1127, 0]
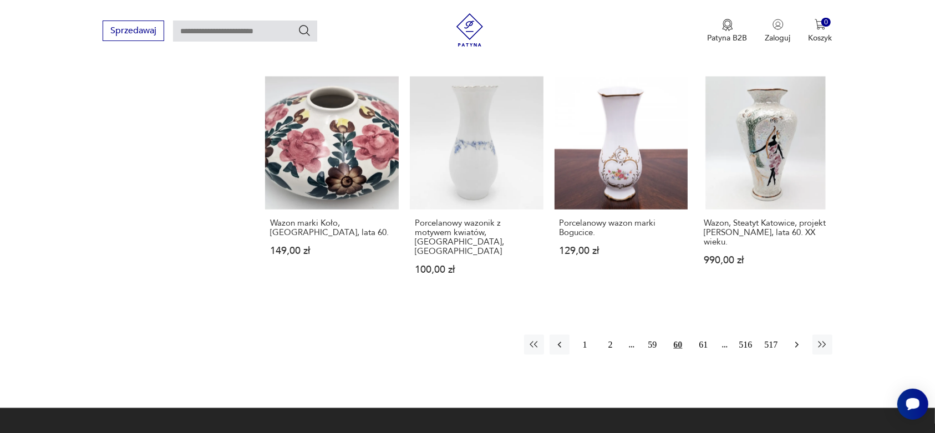
click at [794, 340] on icon "button" at bounding box center [797, 345] width 11 height 11
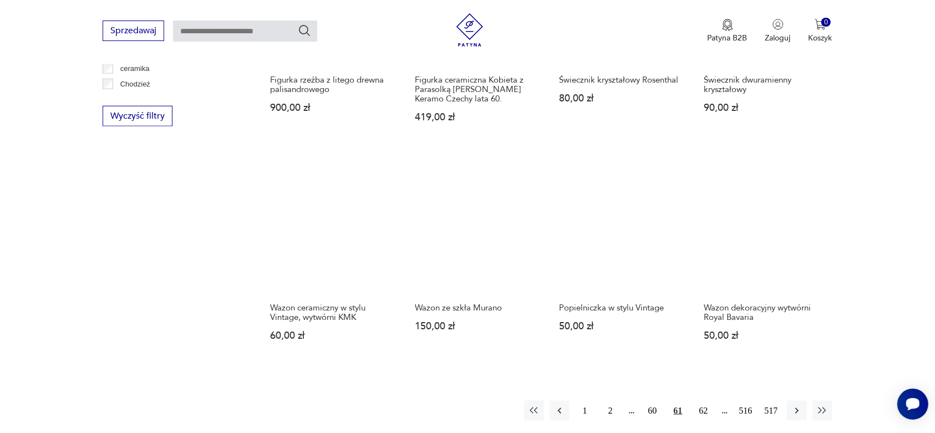
scroll to position [1057, 0]
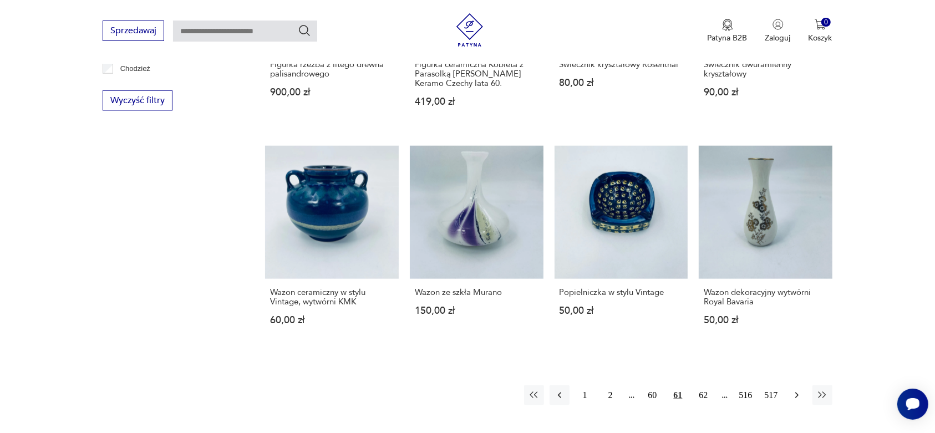
click at [794, 390] on icon "button" at bounding box center [797, 395] width 11 height 11
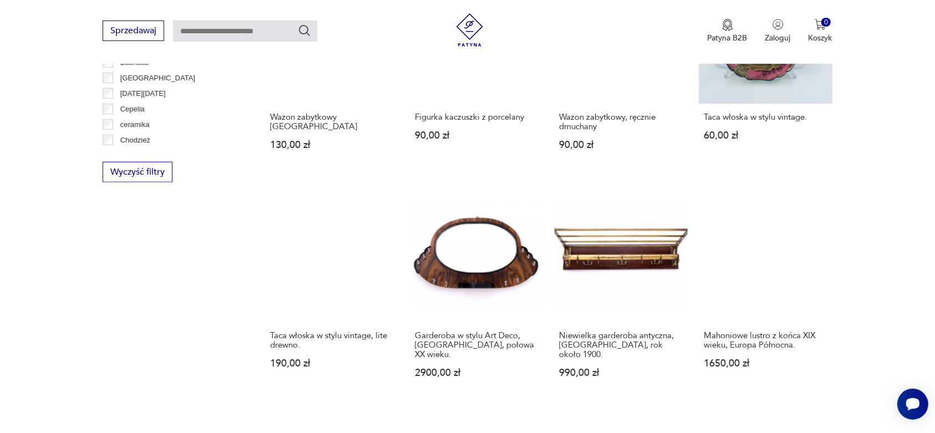
scroll to position [1057, 0]
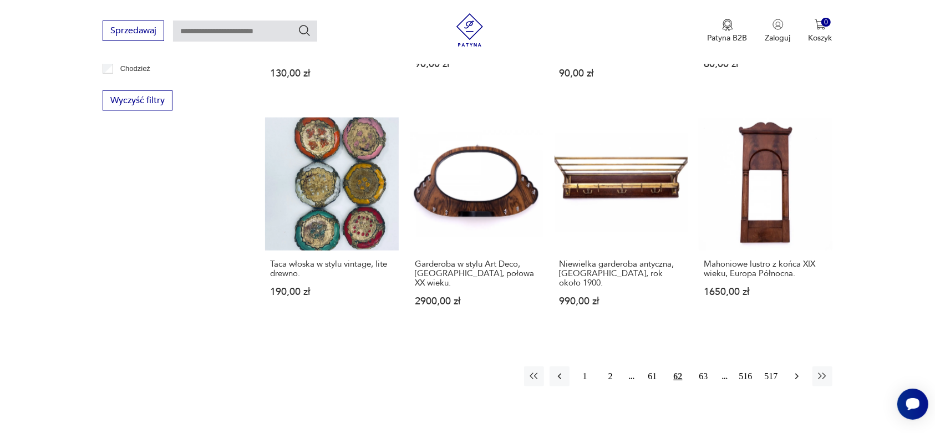
click at [794, 371] on icon "button" at bounding box center [797, 376] width 11 height 11
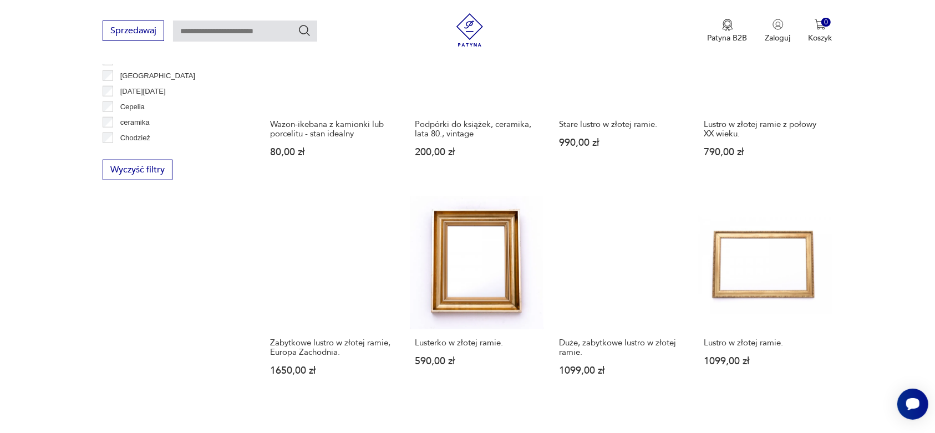
scroll to position [1127, 0]
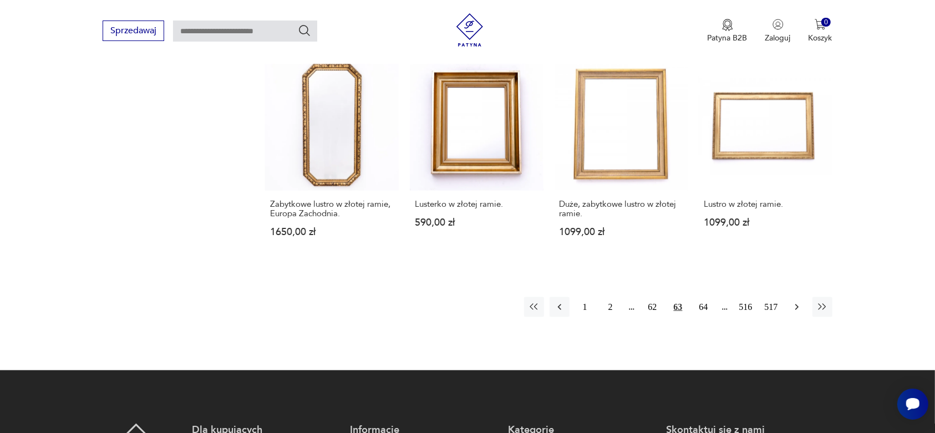
click at [794, 302] on icon "button" at bounding box center [797, 307] width 11 height 11
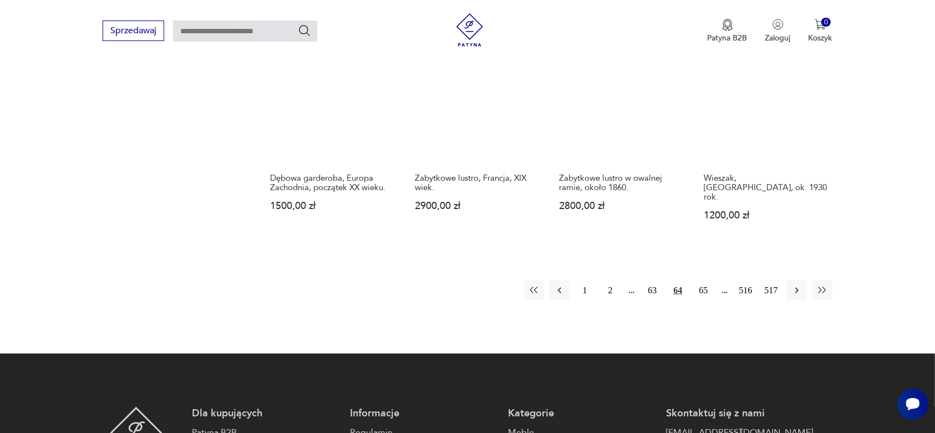
scroll to position [1196, 0]
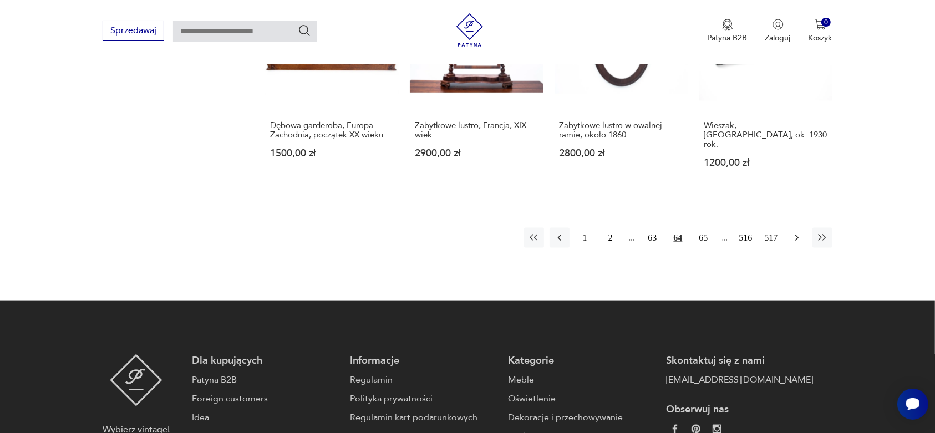
click at [796, 232] on icon "button" at bounding box center [797, 237] width 11 height 11
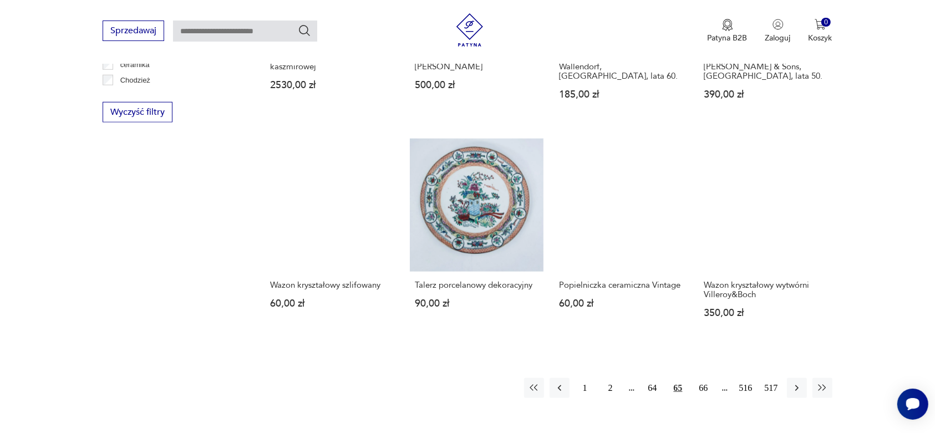
scroll to position [1127, 0]
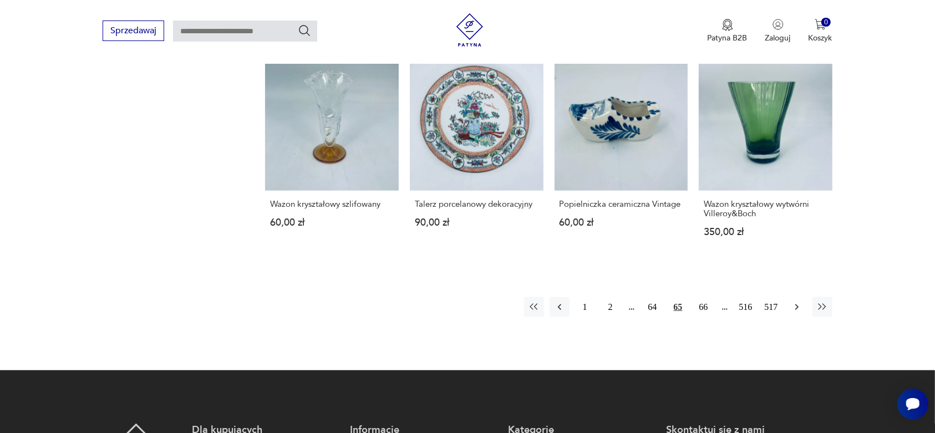
click at [797, 302] on icon "button" at bounding box center [797, 307] width 11 height 11
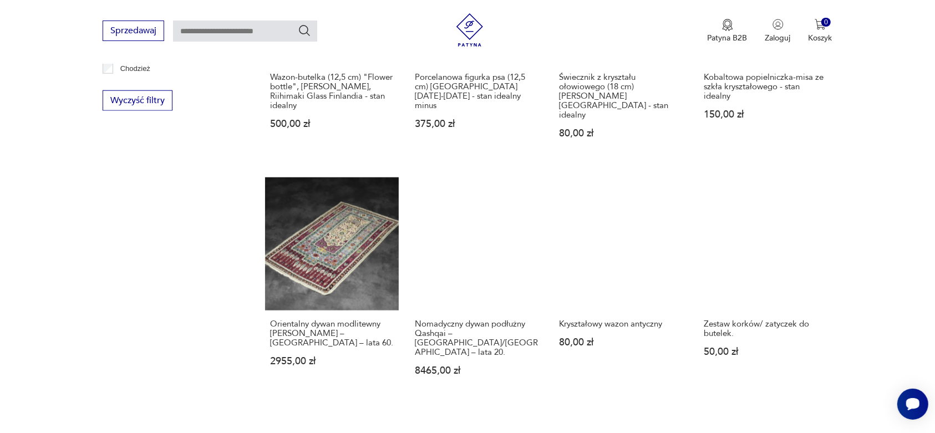
scroll to position [1127, 0]
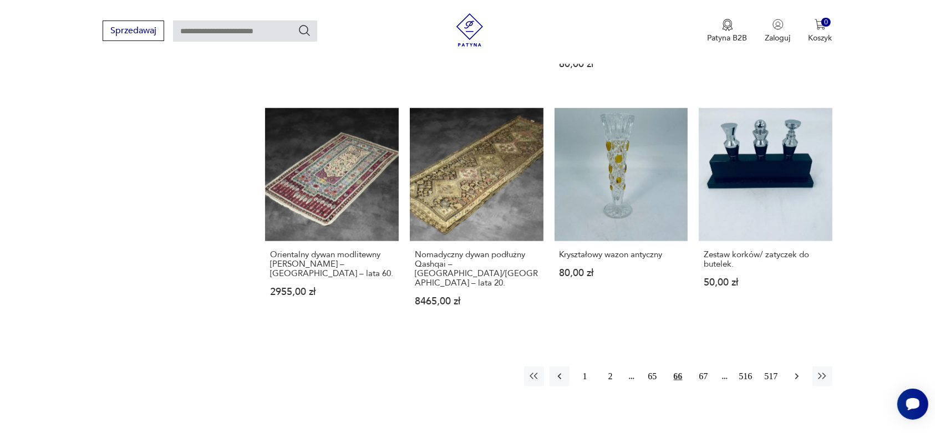
click at [801, 371] on icon "button" at bounding box center [797, 376] width 11 height 11
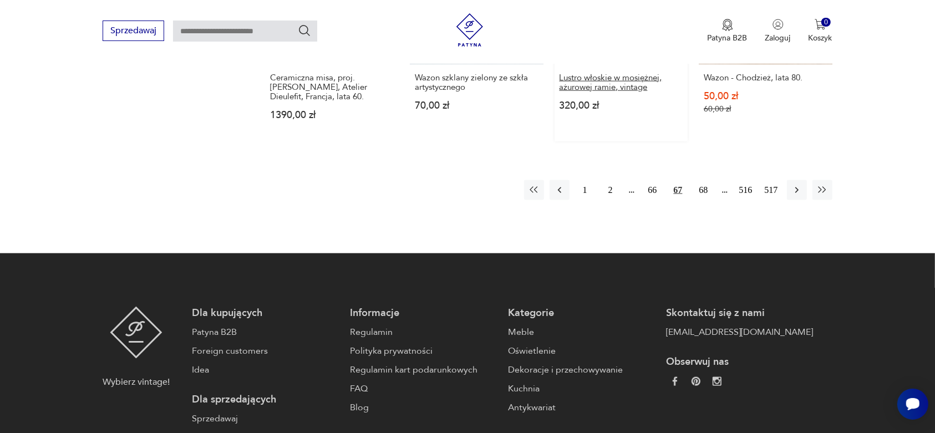
scroll to position [1266, 0]
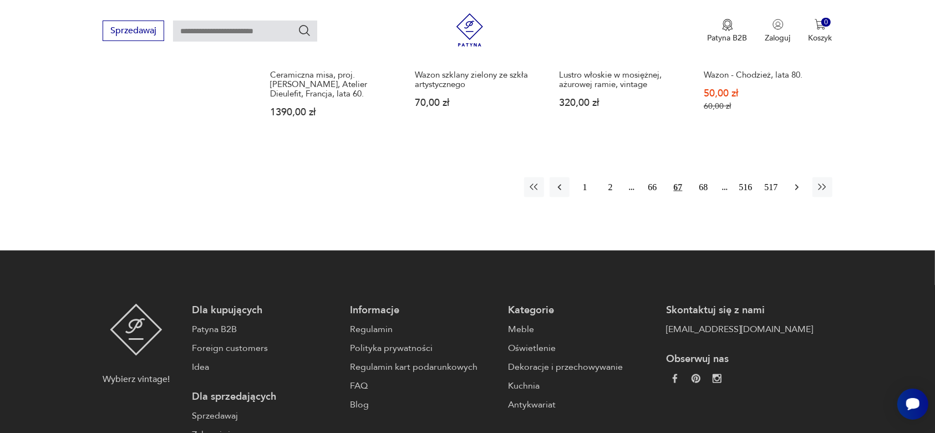
click at [795, 182] on icon "button" at bounding box center [797, 187] width 11 height 11
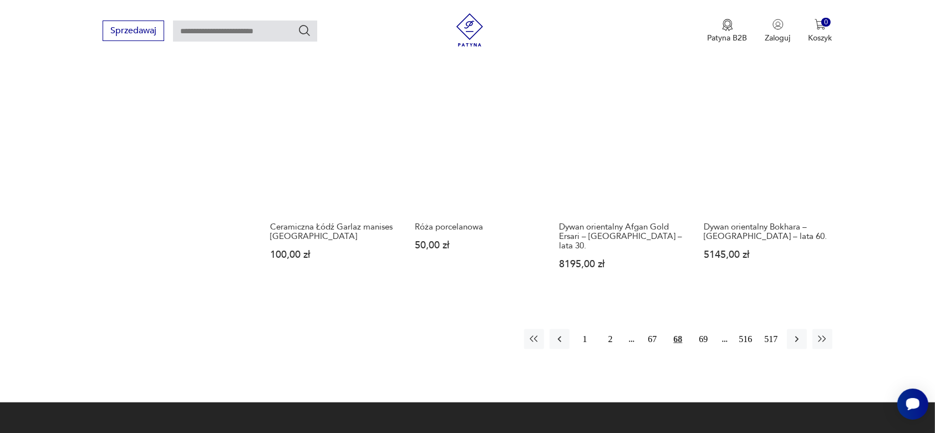
scroll to position [1127, 0]
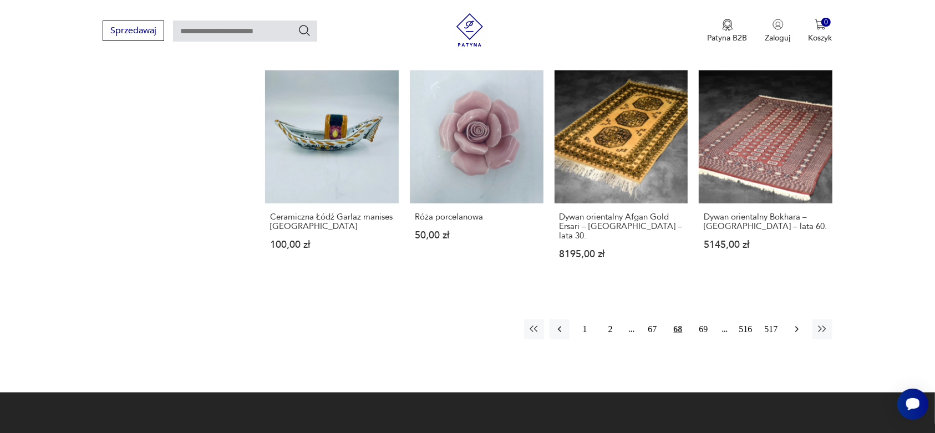
click at [795, 324] on icon "button" at bounding box center [797, 329] width 11 height 11
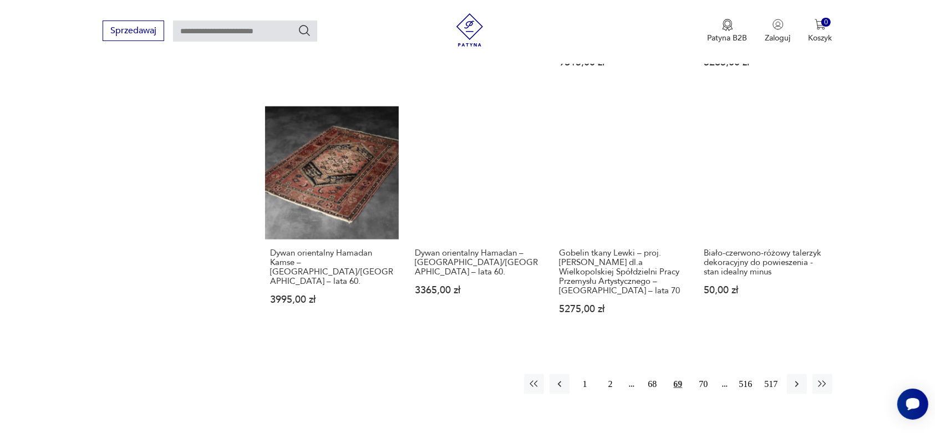
scroll to position [1127, 0]
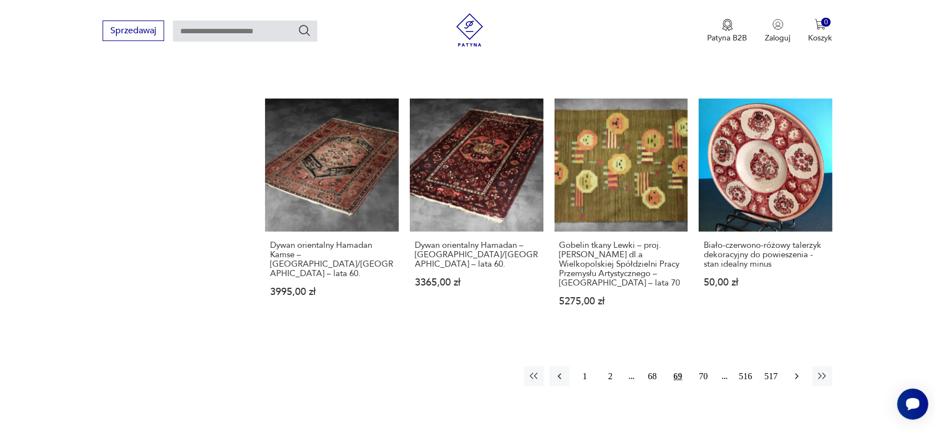
click at [793, 371] on icon "button" at bounding box center [797, 376] width 11 height 11
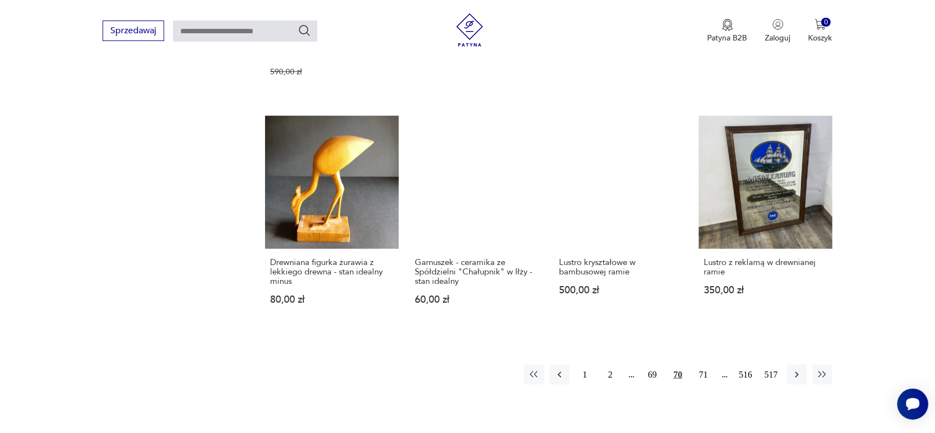
scroll to position [1127, 0]
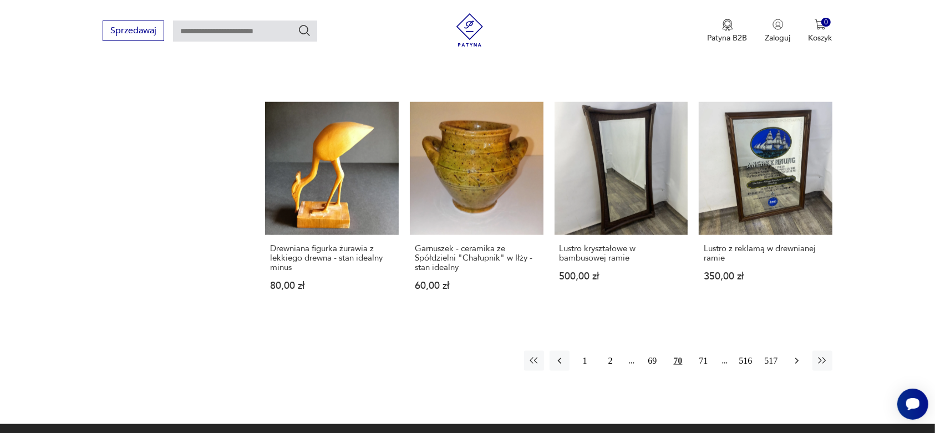
click at [797, 358] on icon "button" at bounding box center [796, 361] width 3 height 6
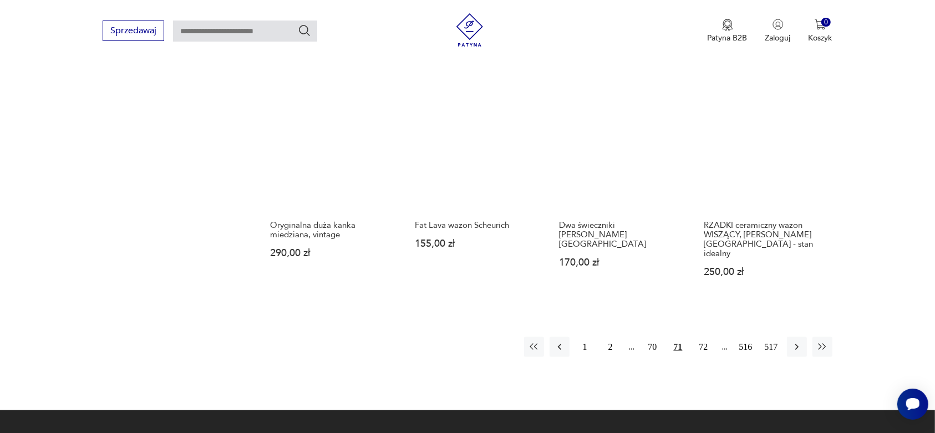
scroll to position [1127, 0]
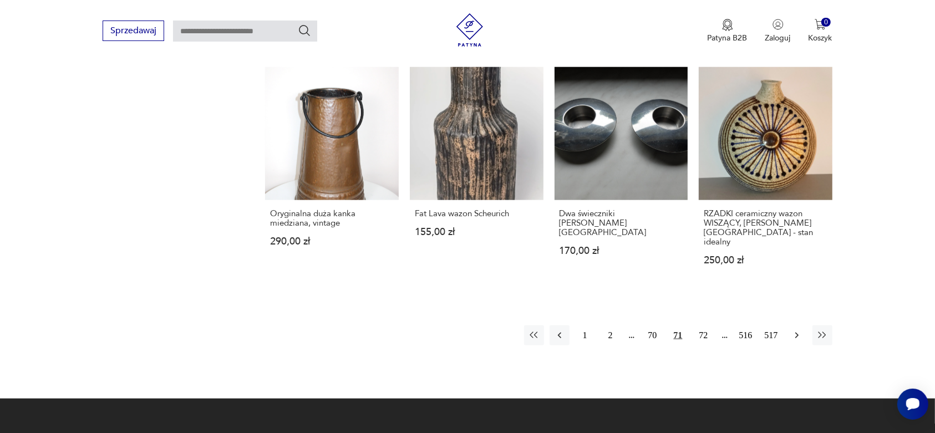
click at [796, 333] on icon "button" at bounding box center [796, 336] width 3 height 6
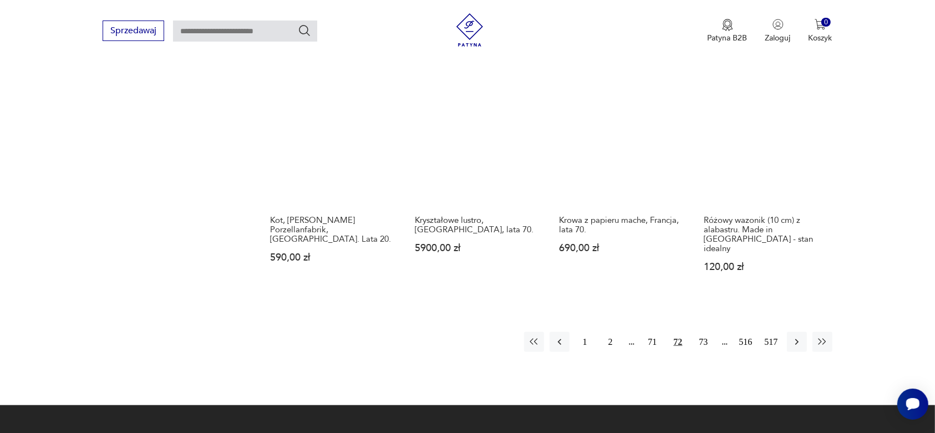
scroll to position [1127, 0]
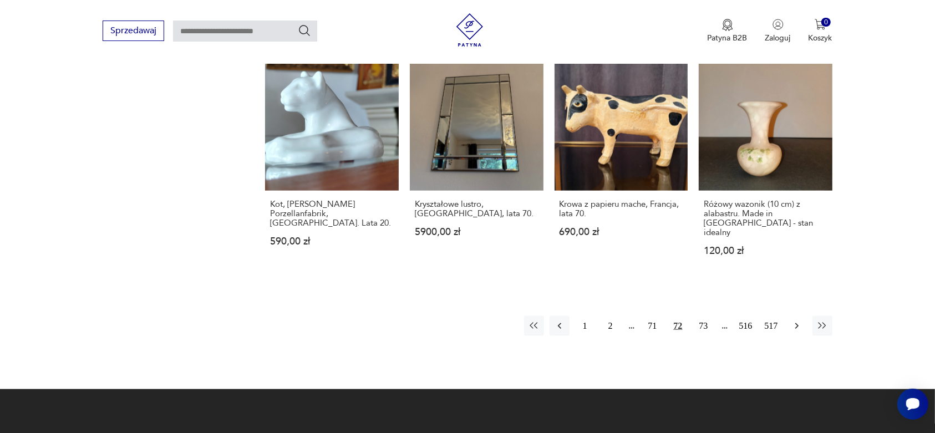
click at [796, 321] on icon "button" at bounding box center [797, 326] width 11 height 11
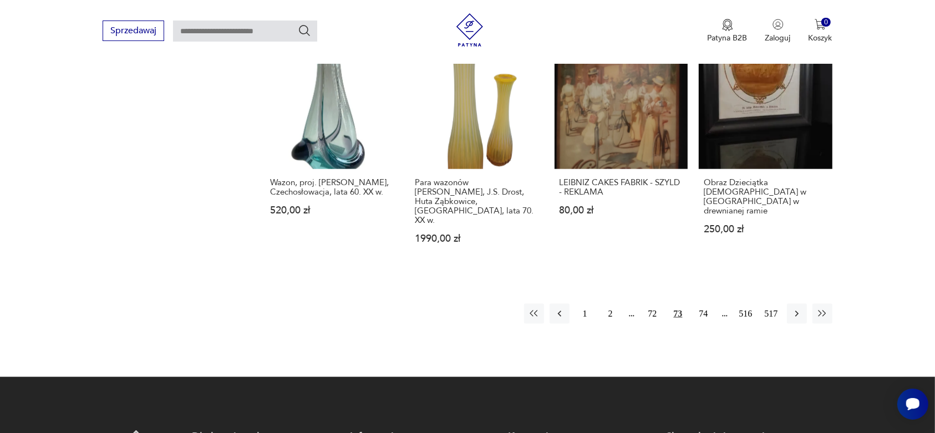
scroll to position [1196, 0]
click at [795, 308] on icon "button" at bounding box center [797, 313] width 11 height 11
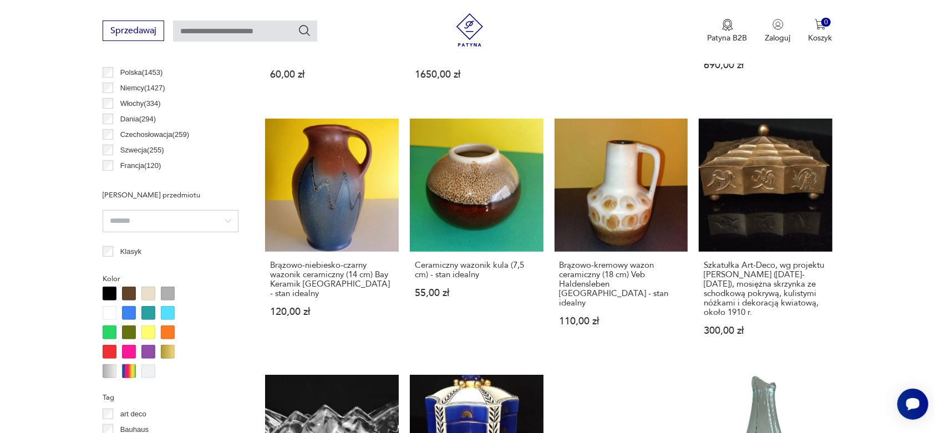
scroll to position [295, 0]
